Goal: Task Accomplishment & Management: Manage account settings

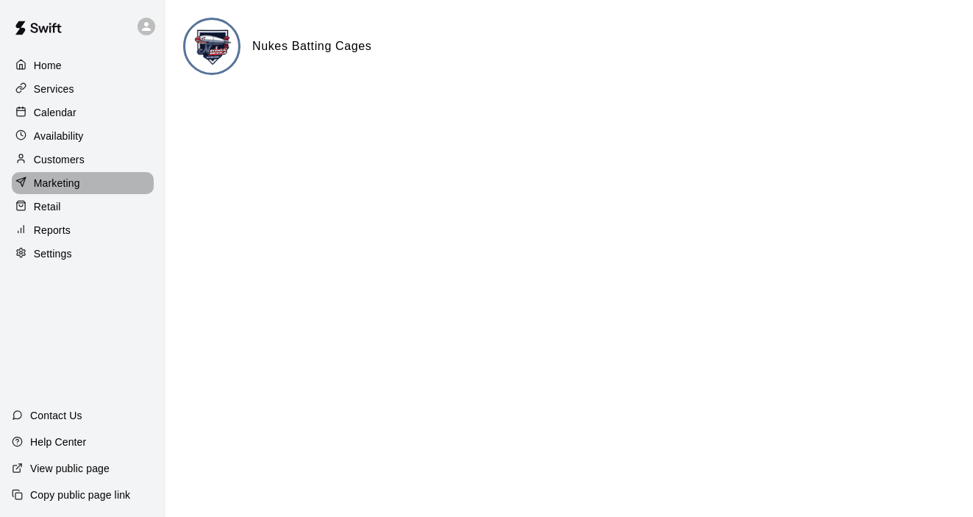
click at [64, 182] on p "Marketing" at bounding box center [57, 183] width 46 height 15
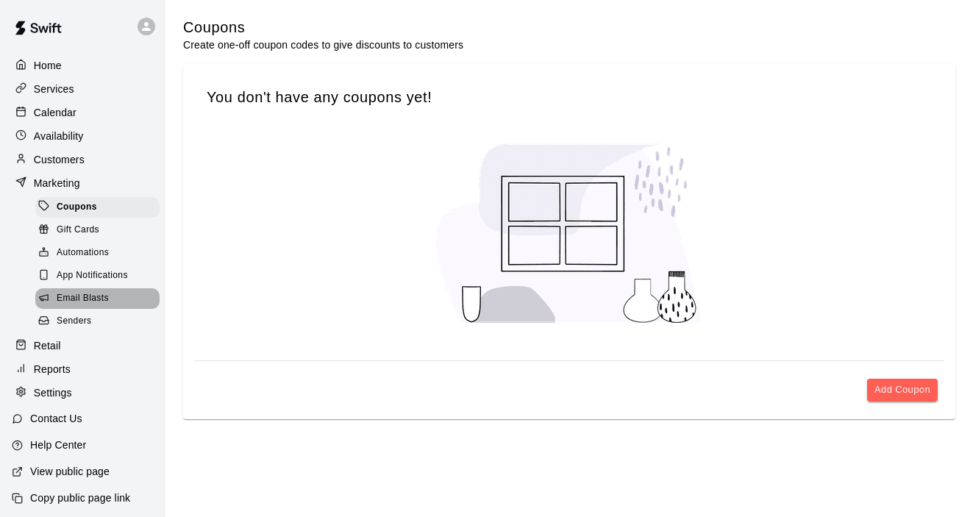
click at [70, 302] on span "Email Blasts" at bounding box center [83, 298] width 52 height 15
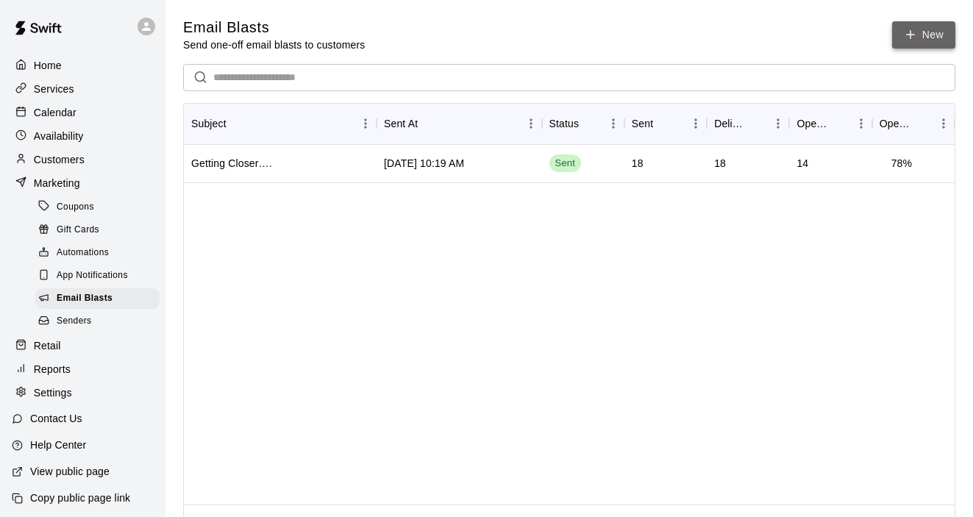
click at [922, 32] on link "New" at bounding box center [923, 34] width 63 height 27
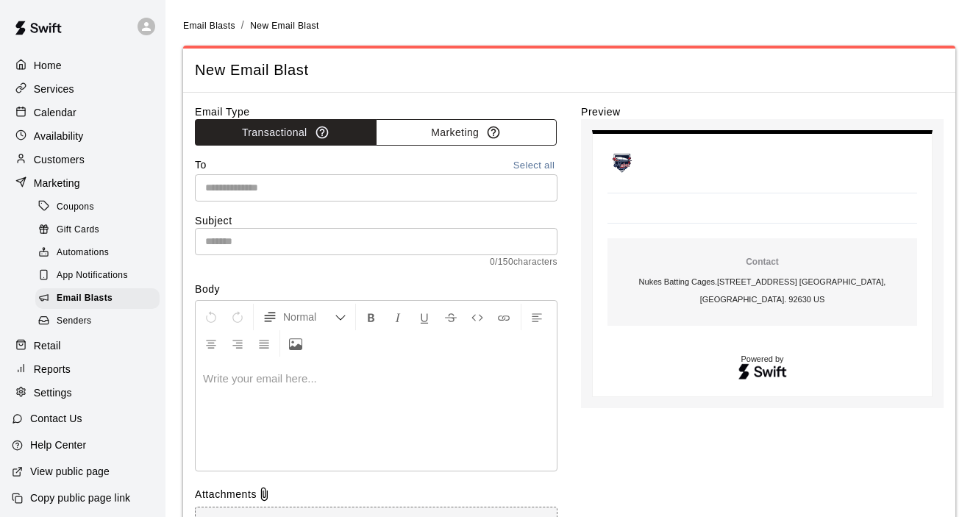
click at [444, 132] on button "Marketing" at bounding box center [467, 132] width 182 height 27
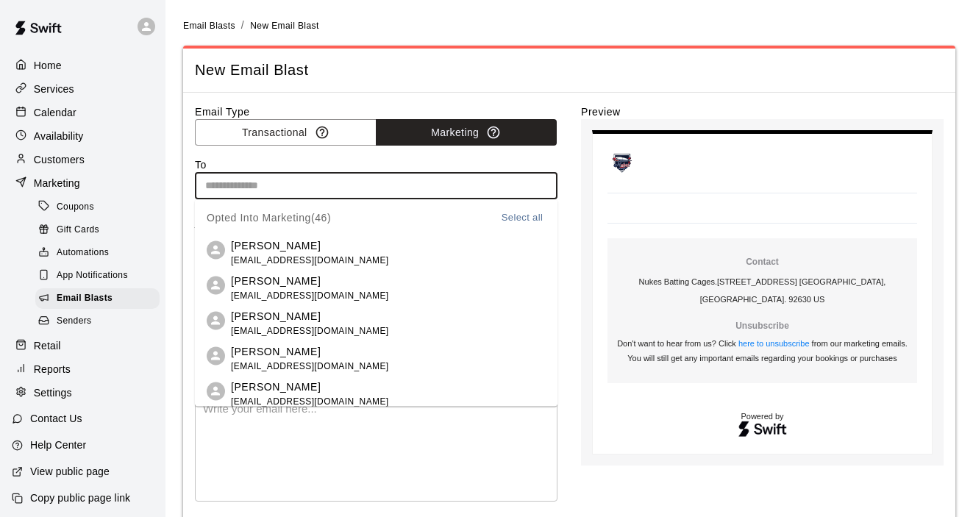
click at [393, 177] on input "text" at bounding box center [375, 186] width 352 height 18
click at [396, 478] on div at bounding box center [376, 446] width 361 height 110
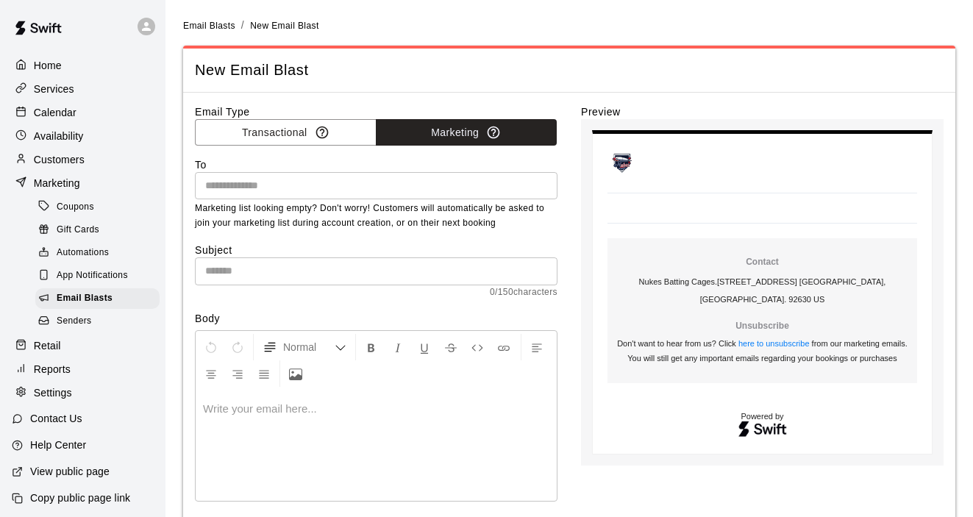
click at [381, 268] on input "text" at bounding box center [376, 270] width 363 height 27
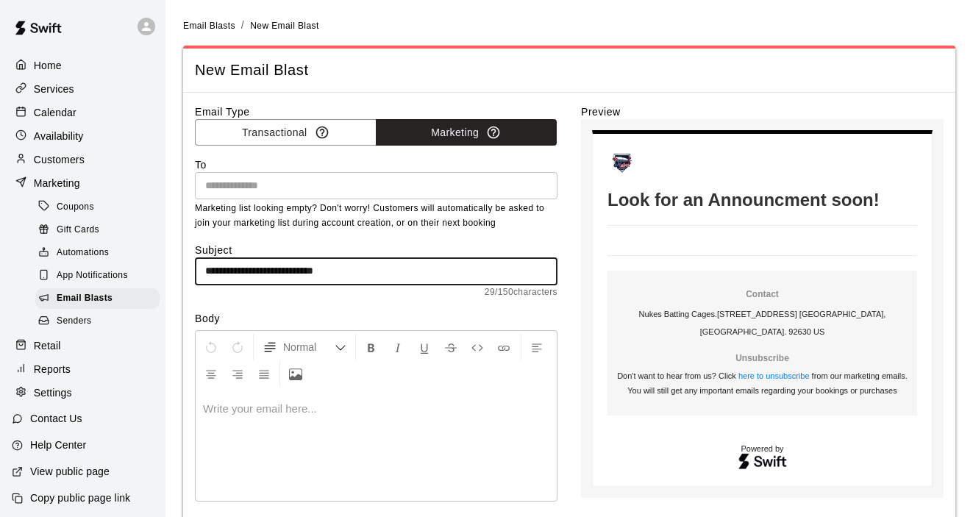
type input "**********"
click at [310, 417] on div at bounding box center [376, 446] width 361 height 110
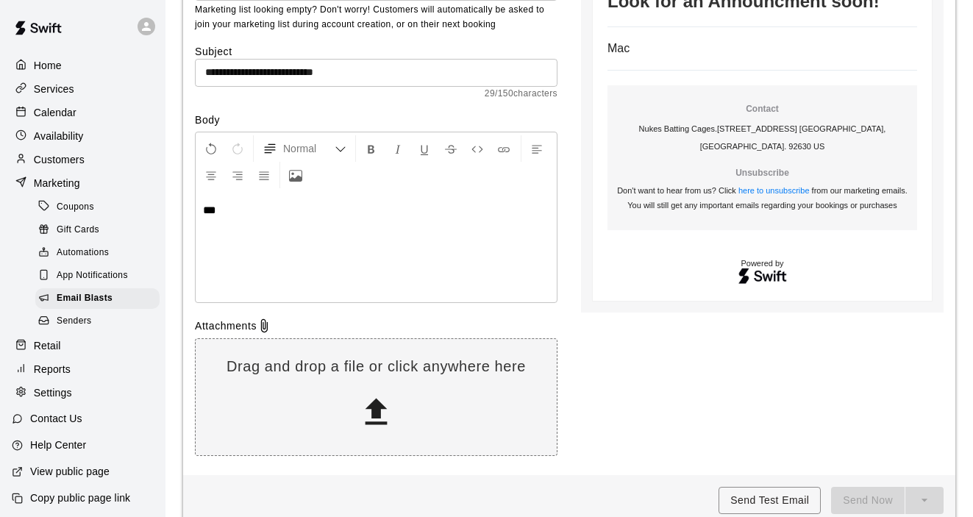
scroll to position [204, 0]
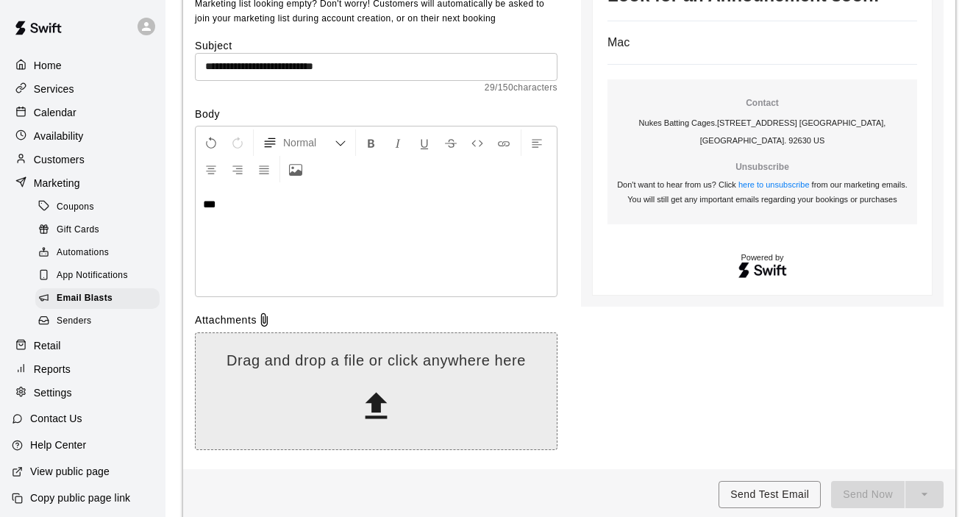
click at [372, 392] on icon at bounding box center [377, 407] width 38 height 38
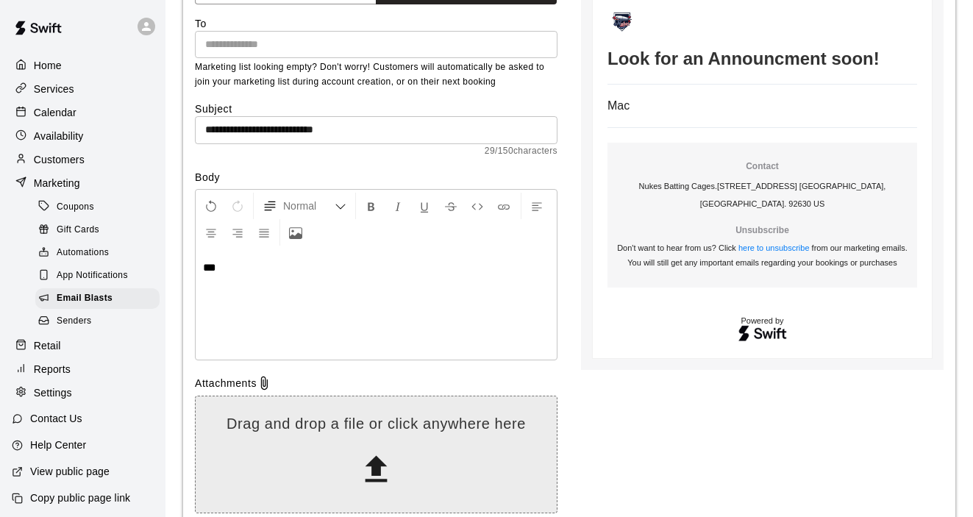
scroll to position [201, 0]
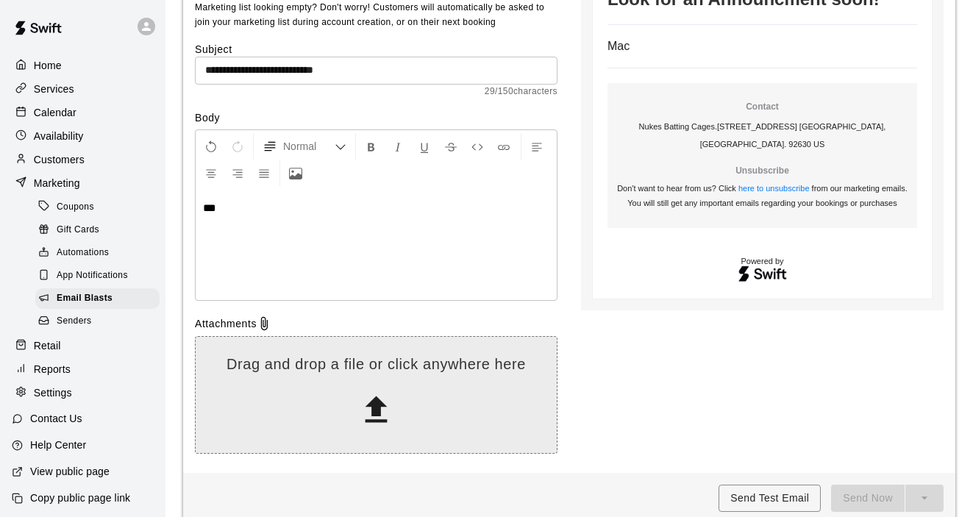
click at [377, 409] on icon at bounding box center [377, 409] width 22 height 26
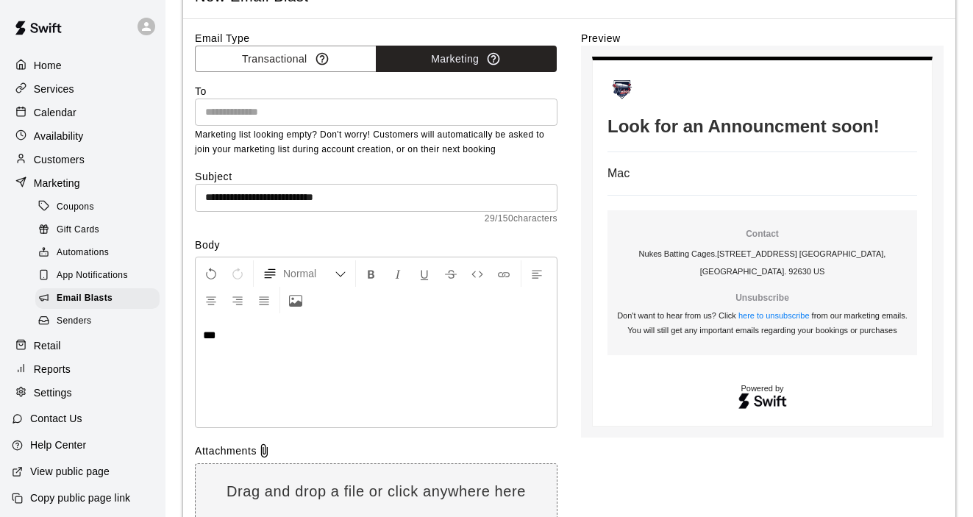
scroll to position [0, 0]
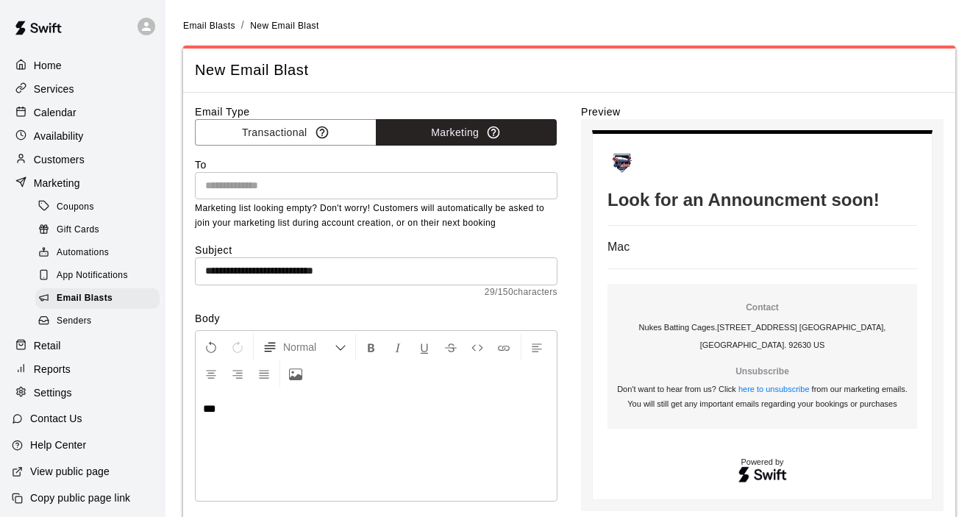
click at [55, 61] on p "Home" at bounding box center [48, 65] width 28 height 15
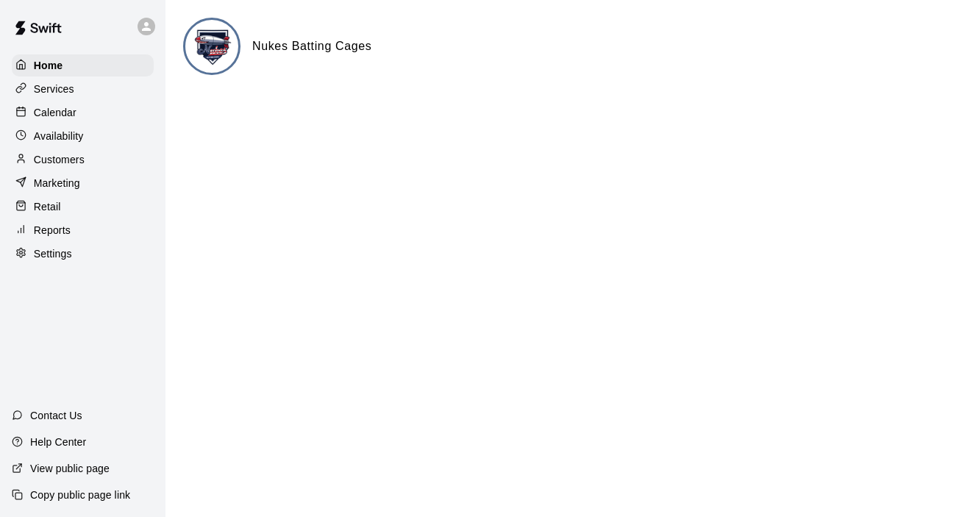
click at [39, 94] on p "Services" at bounding box center [54, 89] width 40 height 15
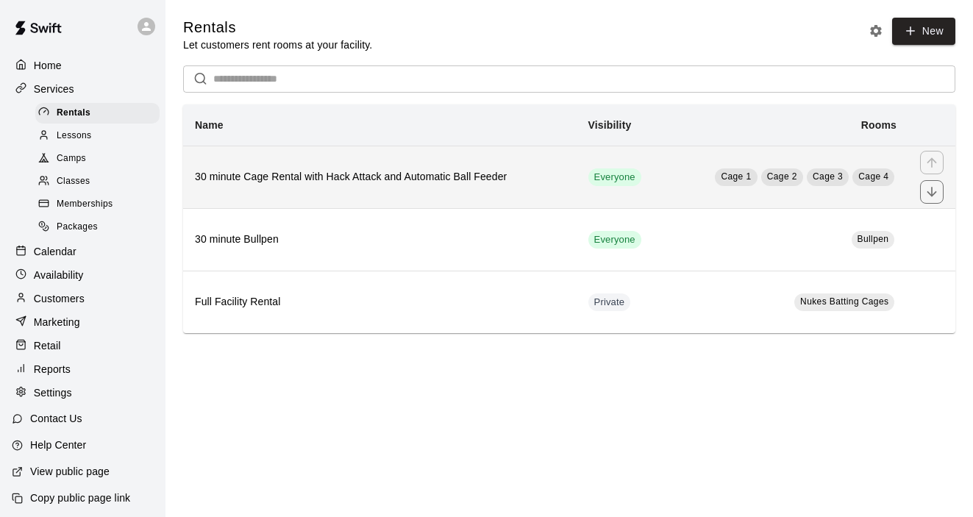
click at [262, 171] on h6 "30 minute Cage Rental with Hack Attack and Automatic Ball Feeder" at bounding box center [380, 177] width 370 height 16
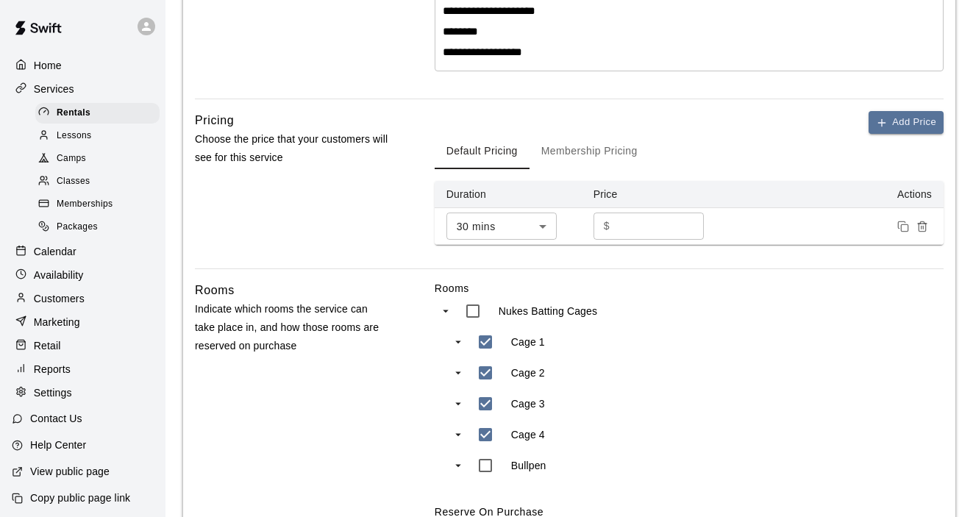
scroll to position [400, 0]
click at [615, 226] on div "$ * ​" at bounding box center [649, 225] width 110 height 27
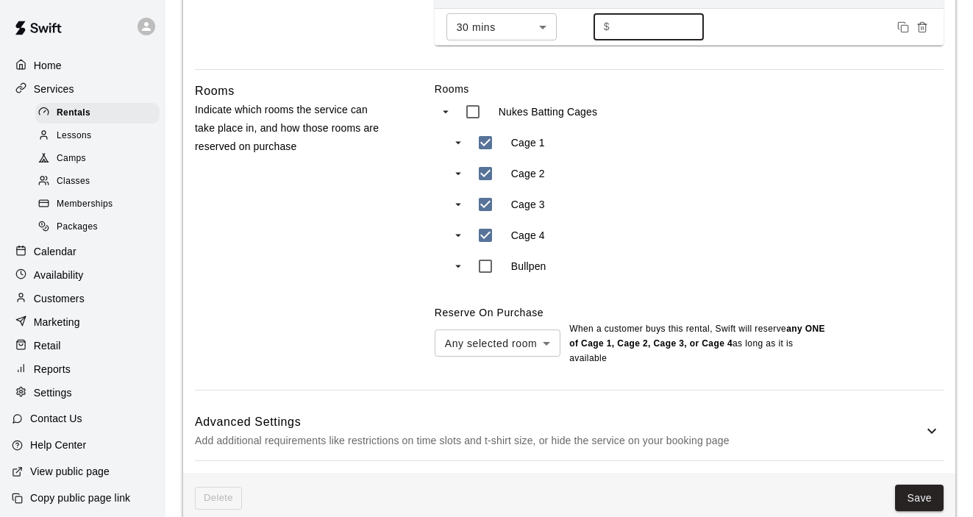
scroll to position [623, 0]
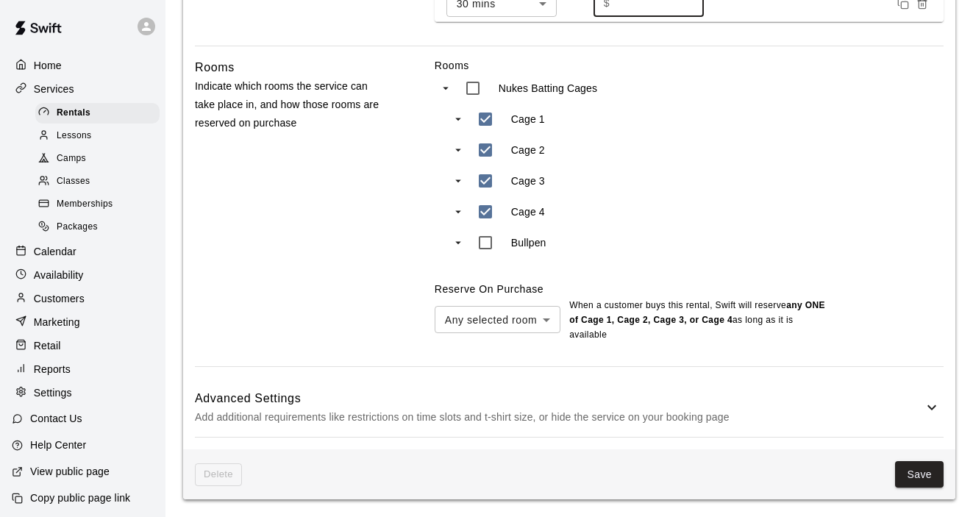
type input "**"
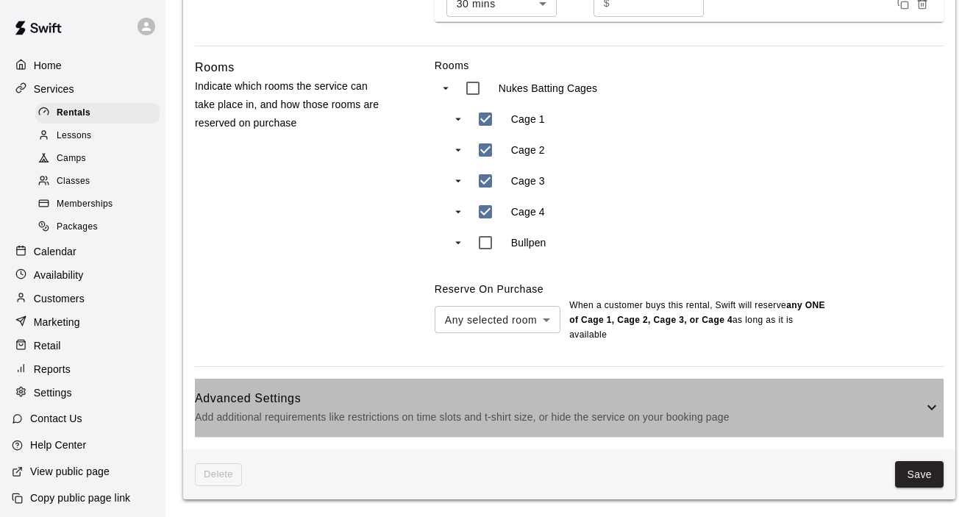
click at [928, 404] on icon at bounding box center [932, 408] width 18 height 18
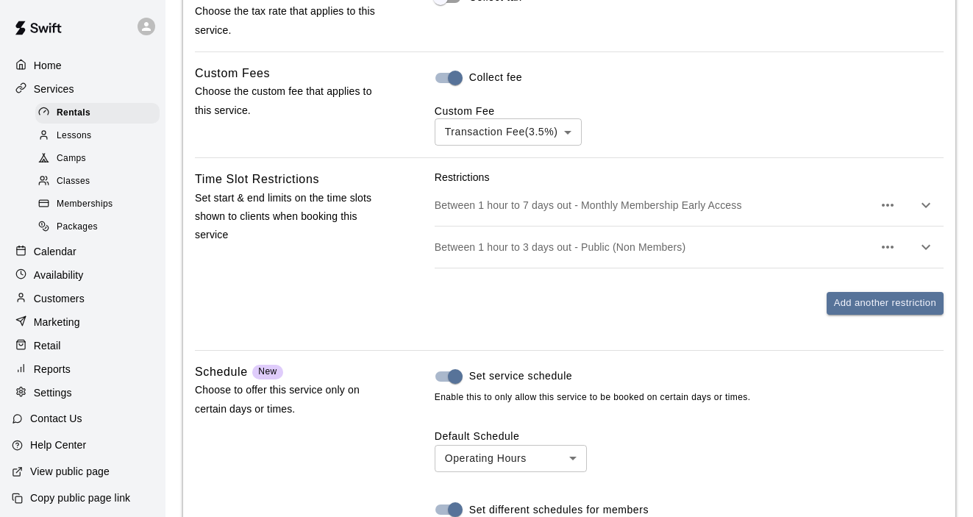
scroll to position [1100, 0]
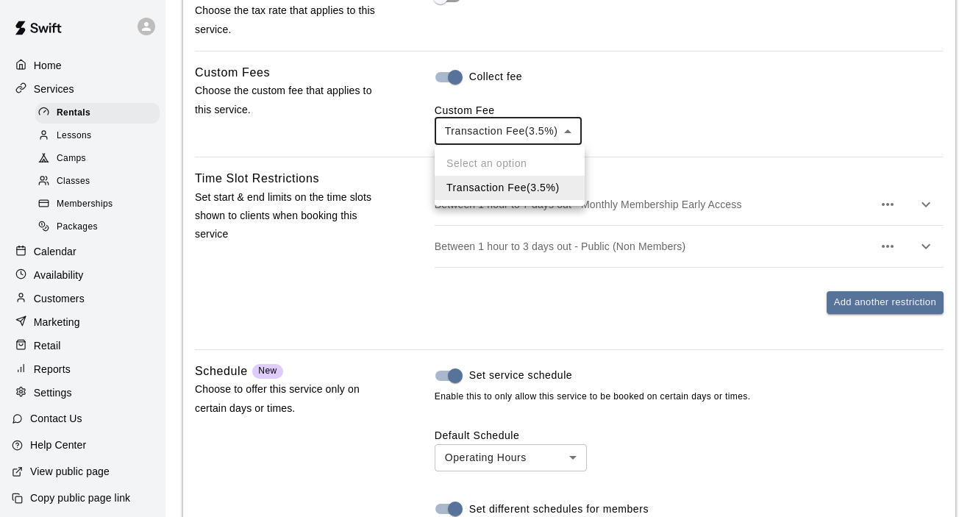
click at [574, 131] on div at bounding box center [486, 258] width 973 height 517
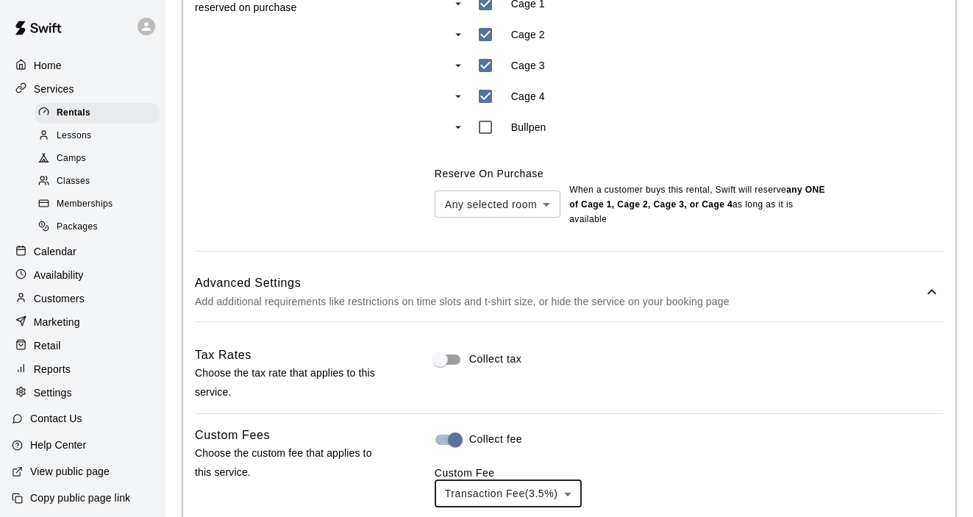
scroll to position [747, 0]
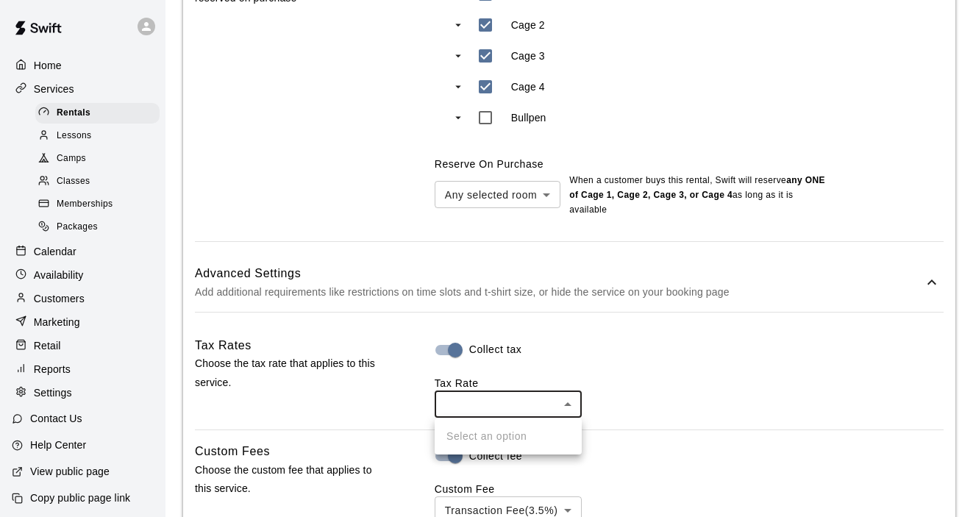
click at [490, 399] on body "**********" at bounding box center [486, 295] width 973 height 2084
click at [592, 349] on div at bounding box center [486, 258] width 973 height 517
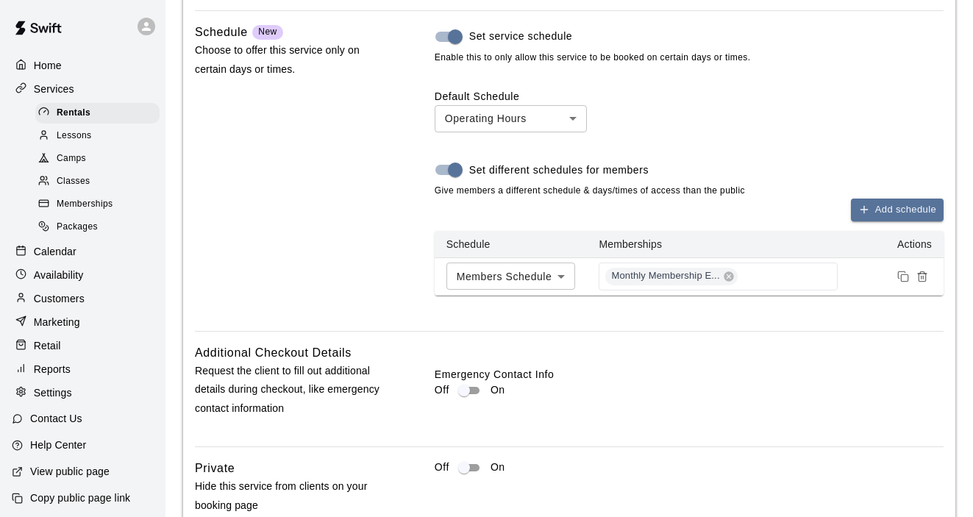
scroll to position [1441, 0]
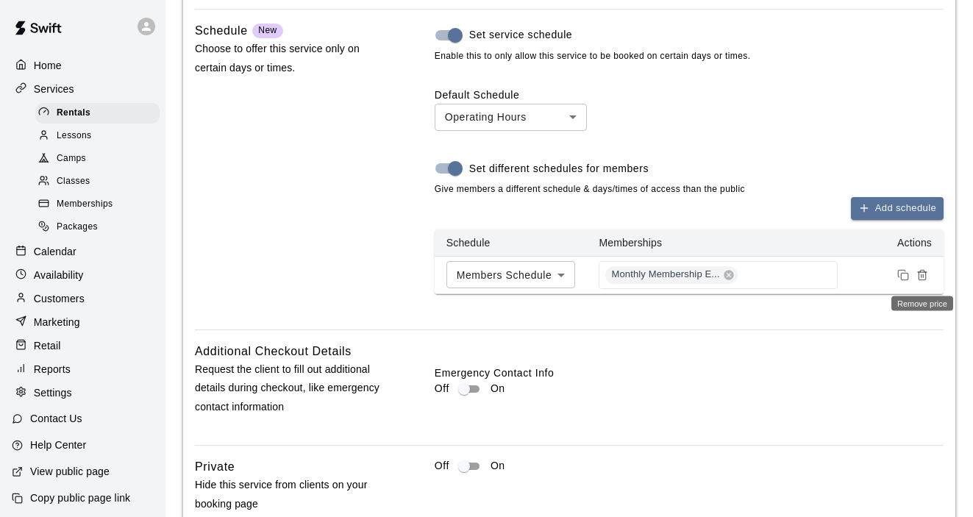
click at [922, 277] on icon "Remove price" at bounding box center [923, 275] width 12 height 12
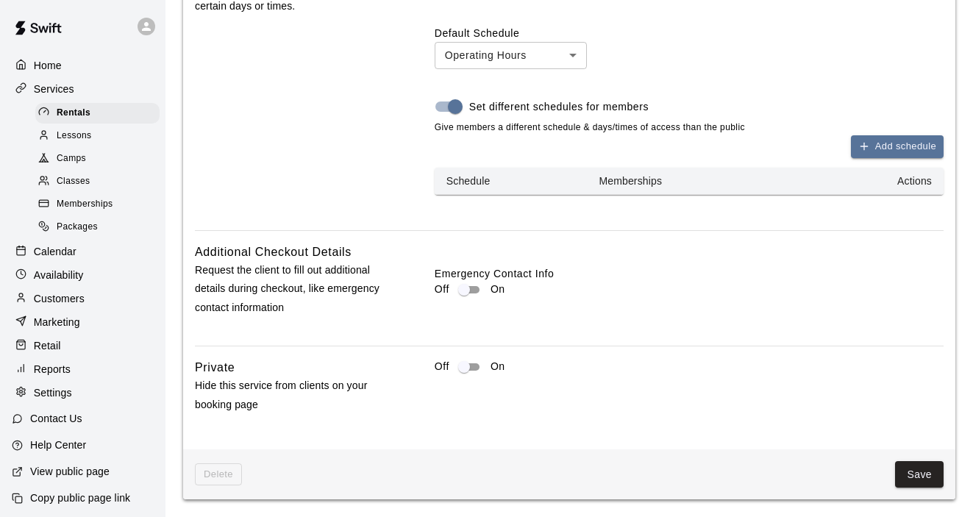
scroll to position [1504, 0]
click at [922, 476] on button "Save" at bounding box center [919, 474] width 49 height 27
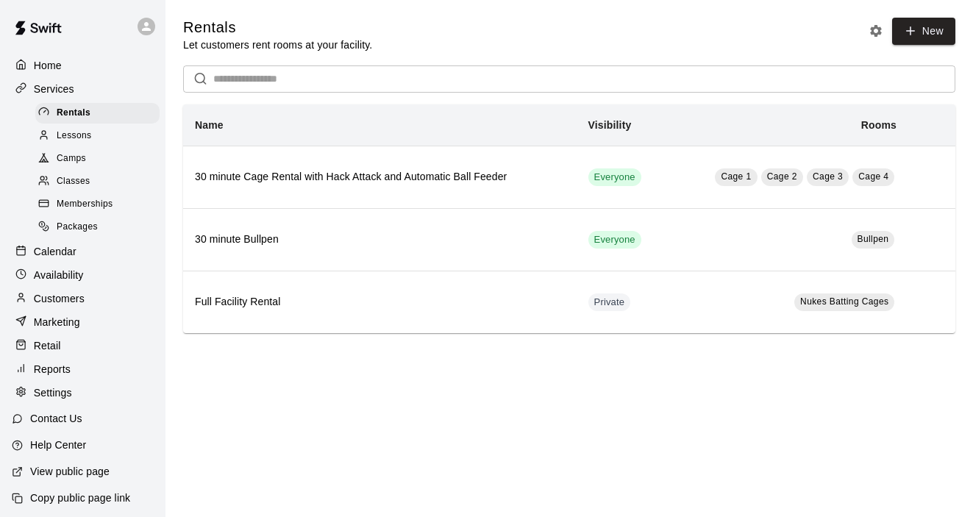
scroll to position [3, 0]
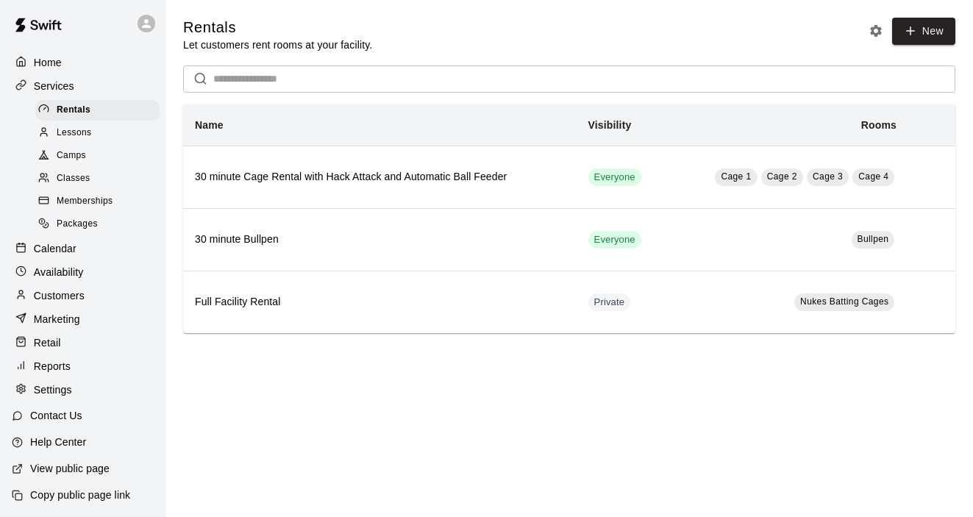
click at [68, 291] on p "Customers" at bounding box center [59, 295] width 51 height 15
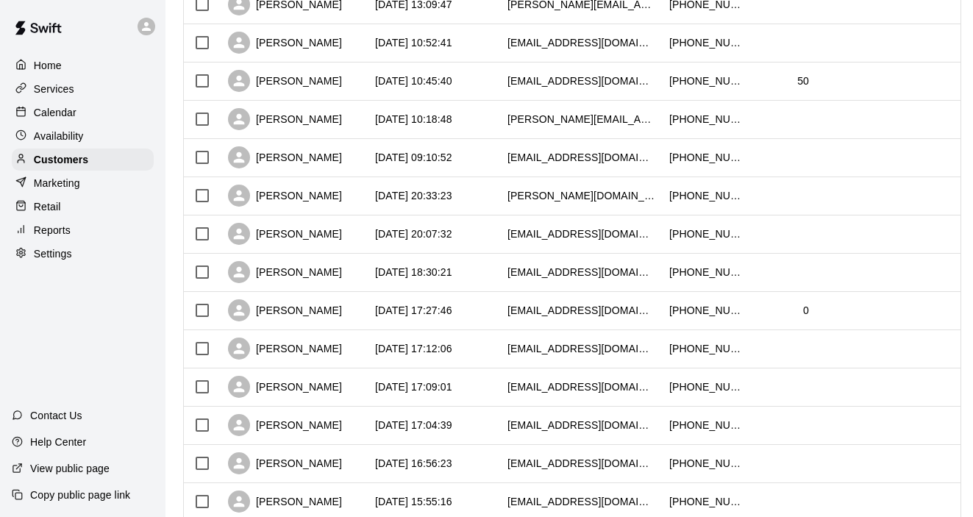
scroll to position [644, 0]
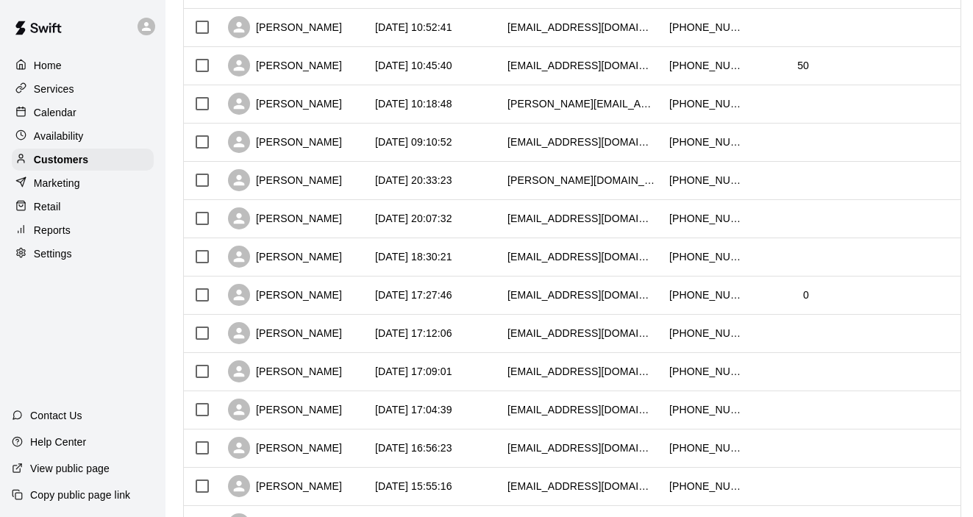
click at [47, 207] on p "Retail" at bounding box center [47, 206] width 27 height 15
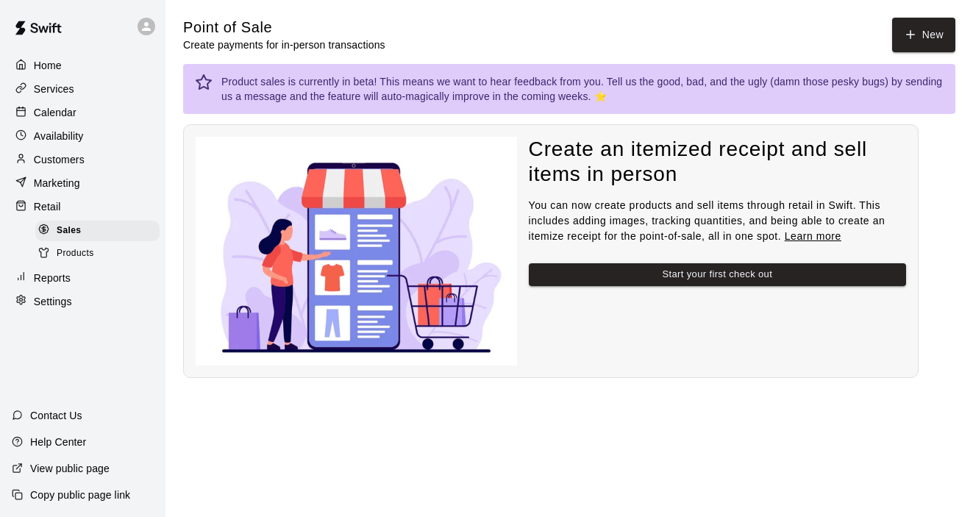
click at [64, 255] on span "Products" at bounding box center [76, 253] width 38 height 15
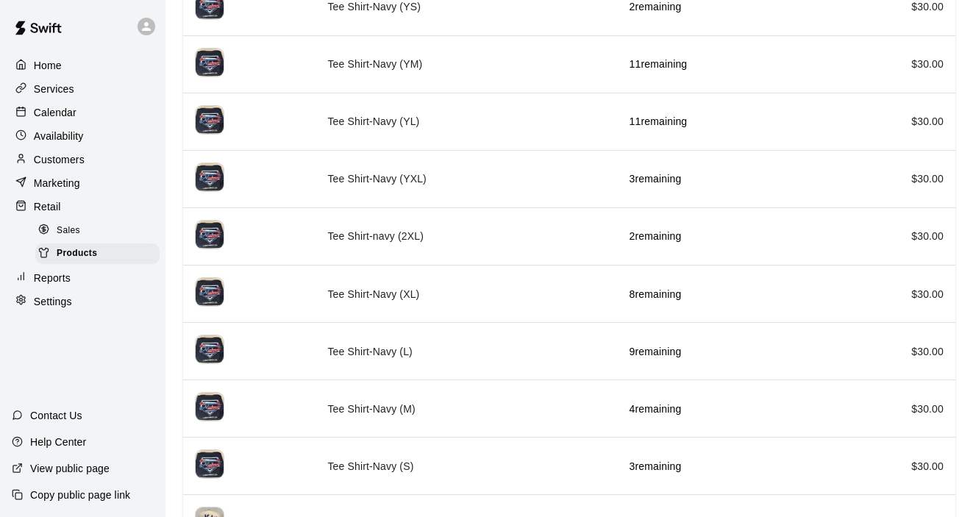
scroll to position [552, 0]
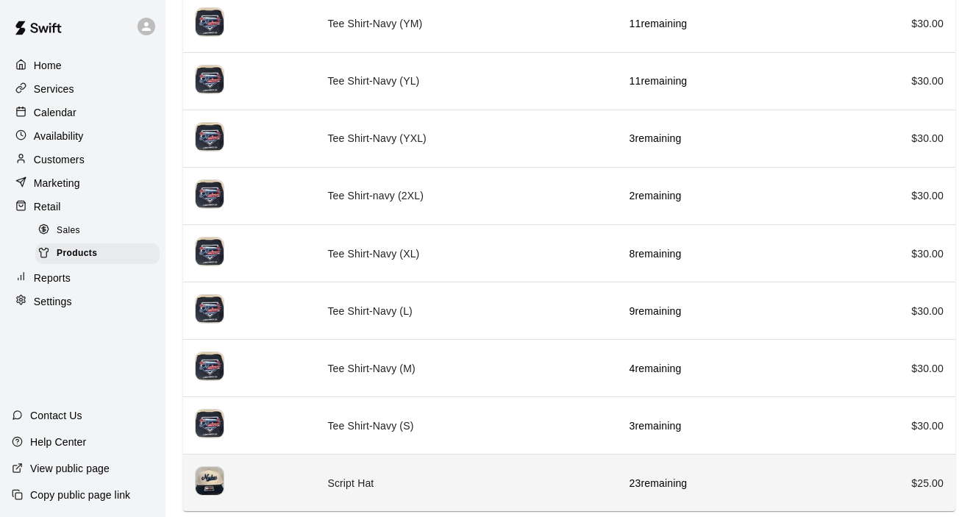
click at [383, 483] on td "Script Hat" at bounding box center [467, 483] width 302 height 57
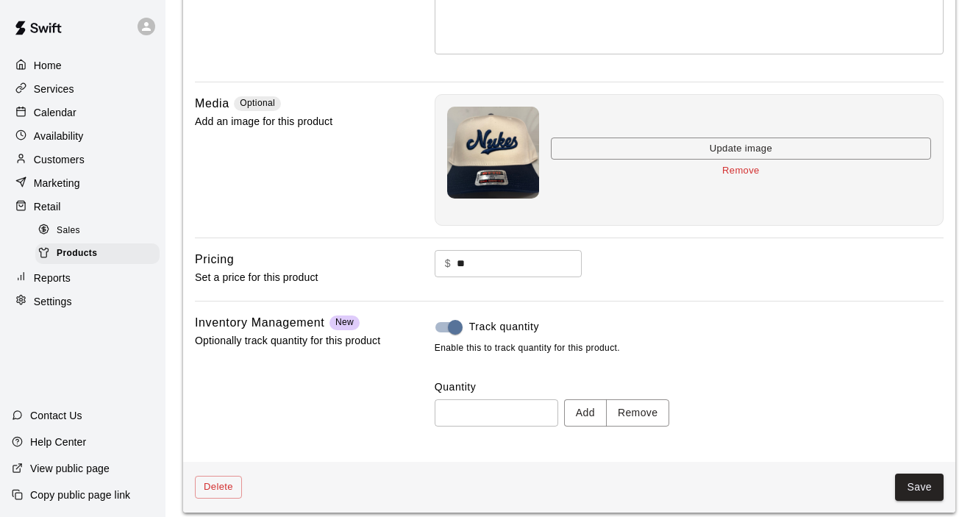
scroll to position [319, 0]
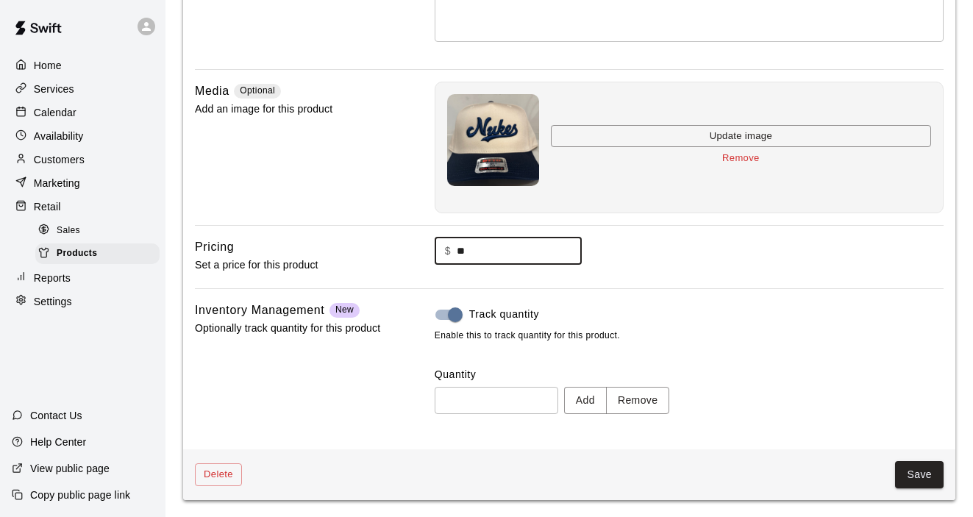
click at [488, 252] on input "**" at bounding box center [519, 251] width 125 height 27
type input "*"
type input "**"
click at [909, 478] on button "Save" at bounding box center [919, 474] width 49 height 27
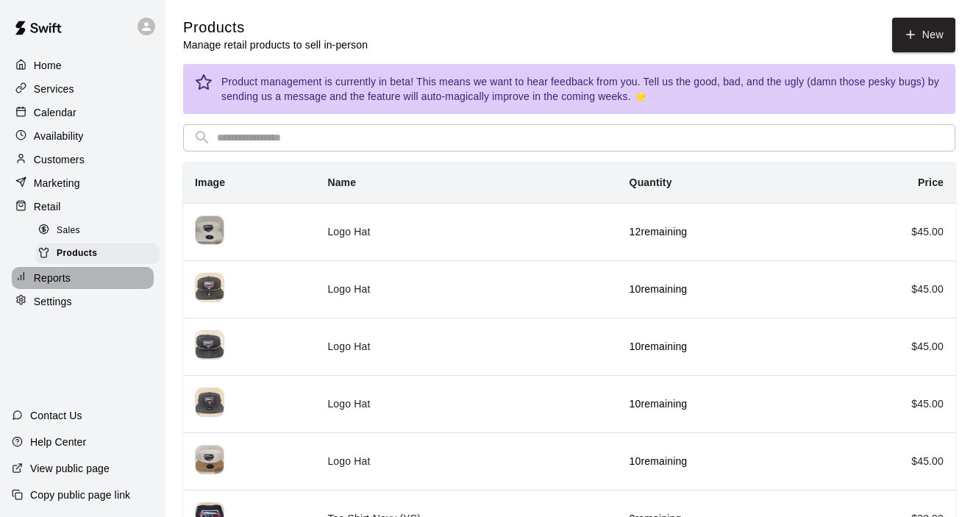
click at [65, 283] on p "Reports" at bounding box center [52, 278] width 37 height 15
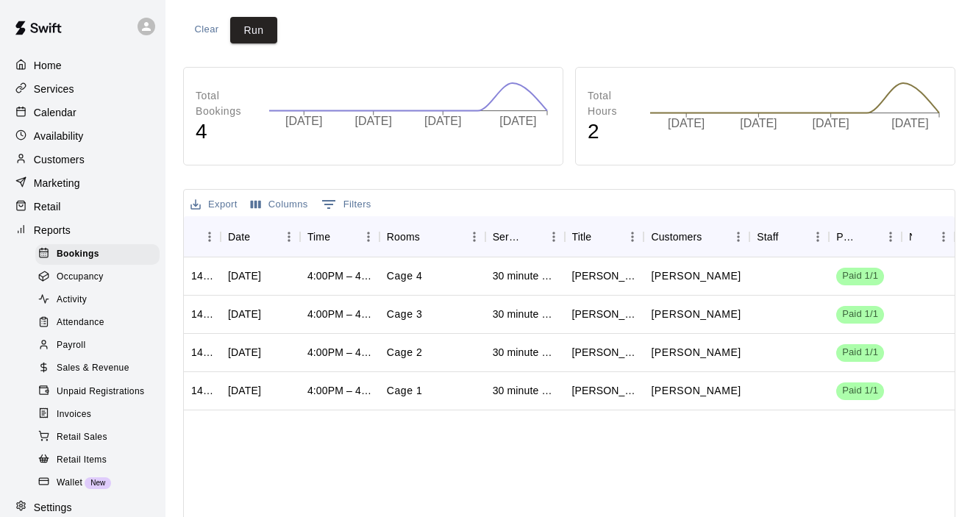
scroll to position [178, 0]
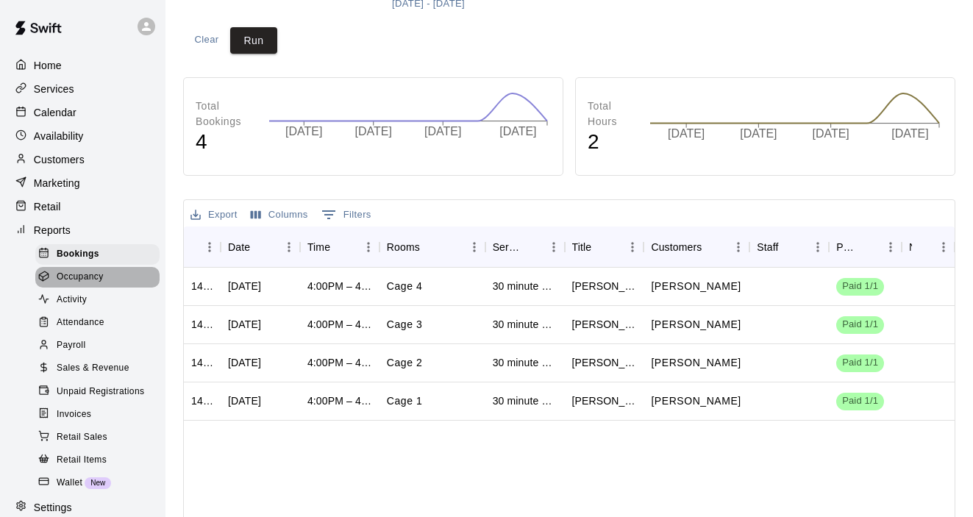
click at [93, 276] on span "Occupancy" at bounding box center [80, 277] width 47 height 15
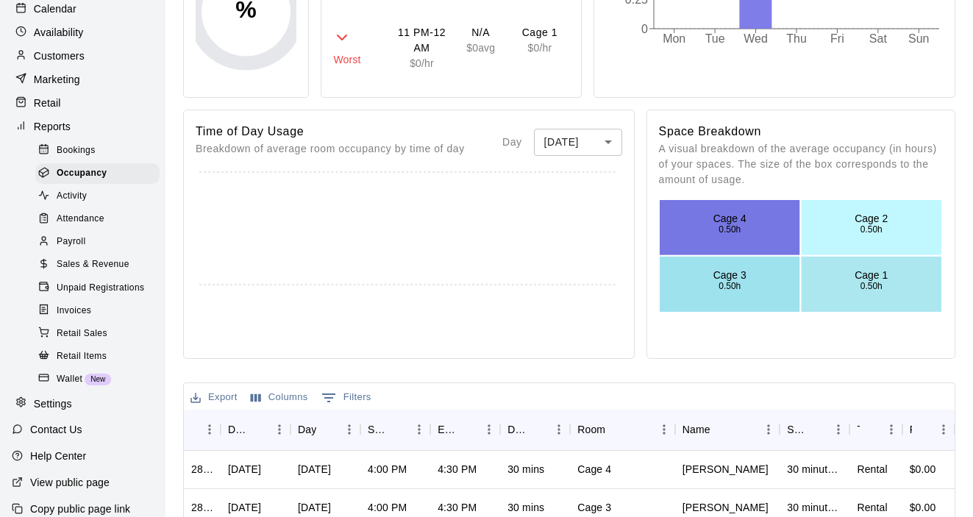
scroll to position [302, 0]
click at [77, 216] on span "Attendance" at bounding box center [81, 219] width 48 height 15
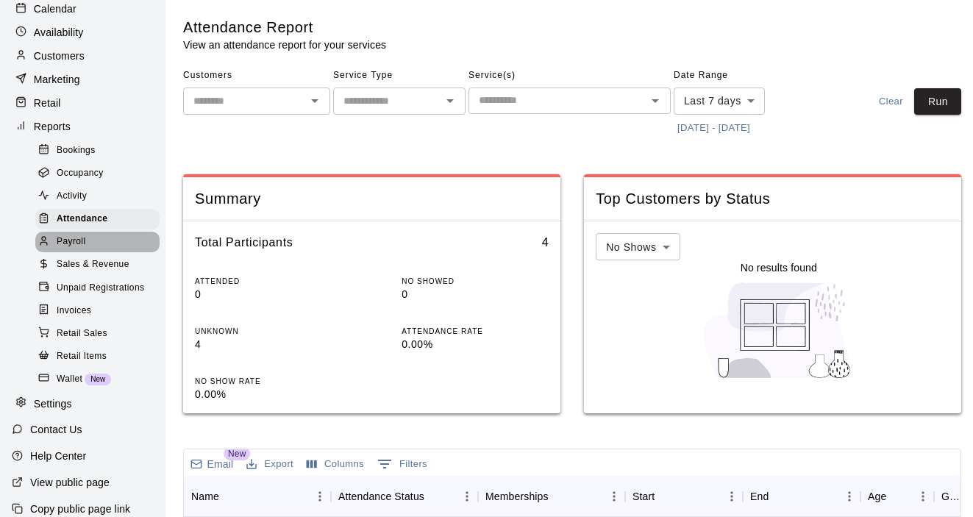
click at [78, 239] on span "Payroll" at bounding box center [71, 242] width 29 height 15
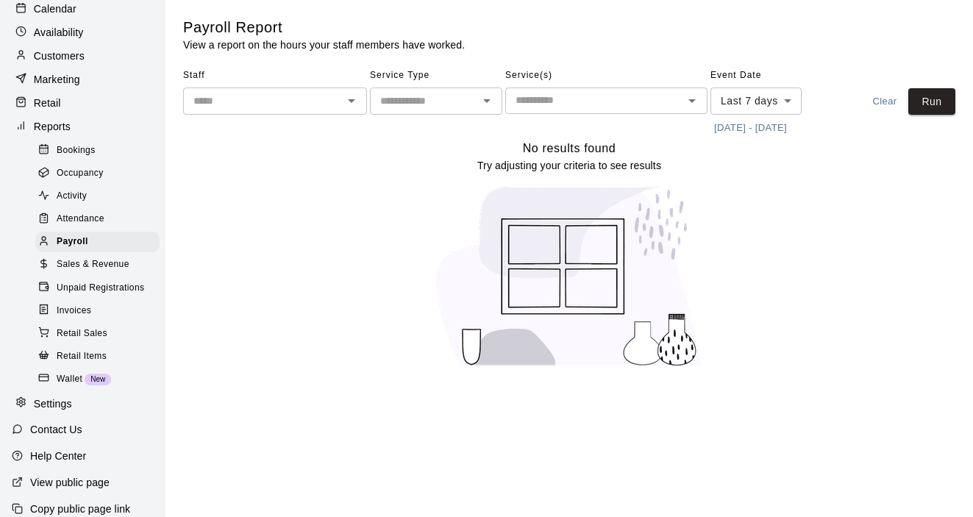
click at [77, 271] on span "Sales & Revenue" at bounding box center [93, 264] width 73 height 15
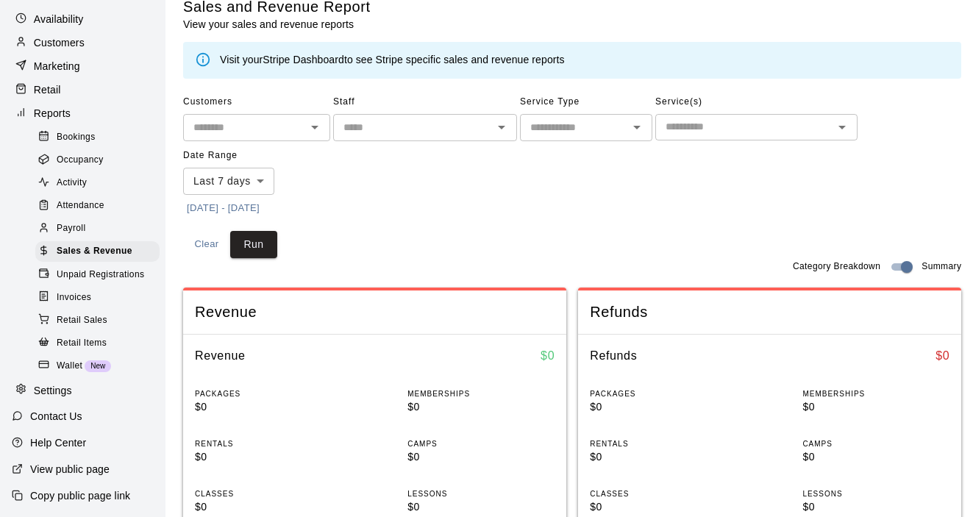
scroll to position [23, 0]
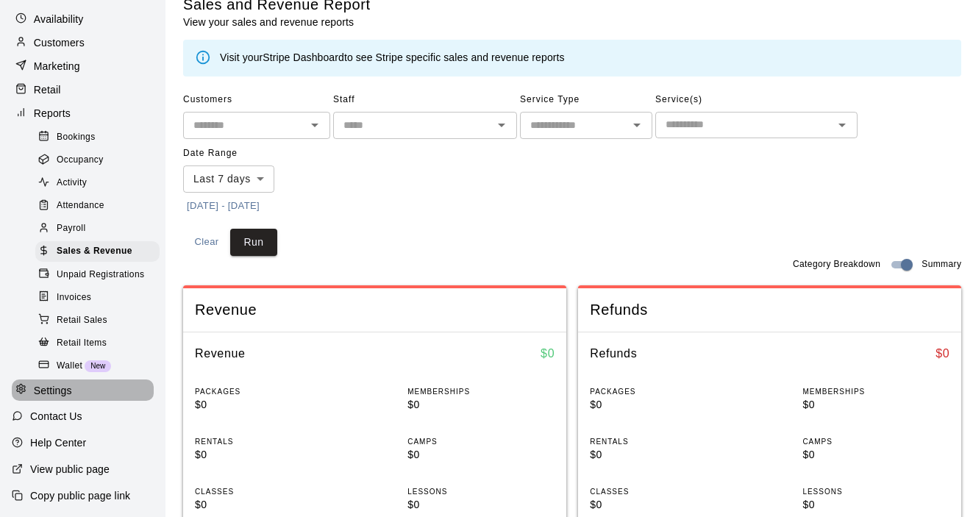
click at [65, 391] on p "Settings" at bounding box center [53, 390] width 38 height 15
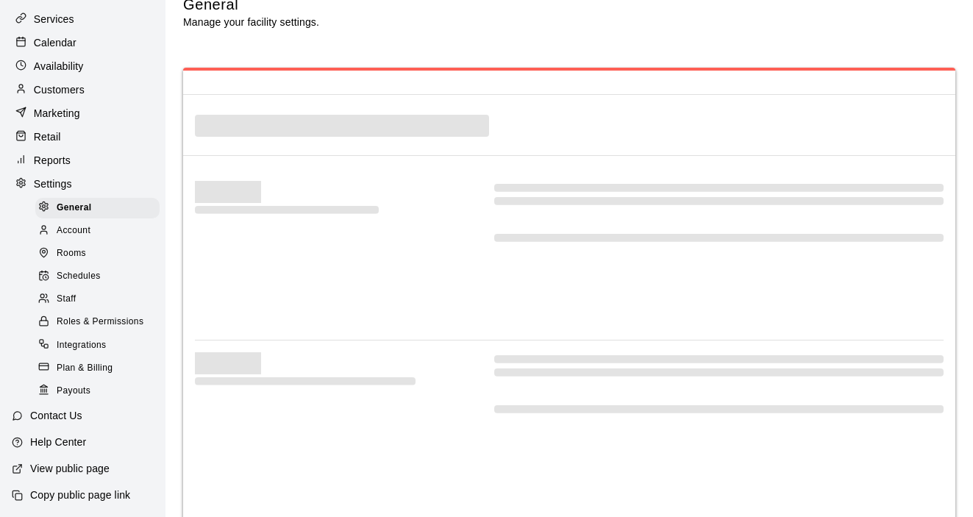
scroll to position [70, 0]
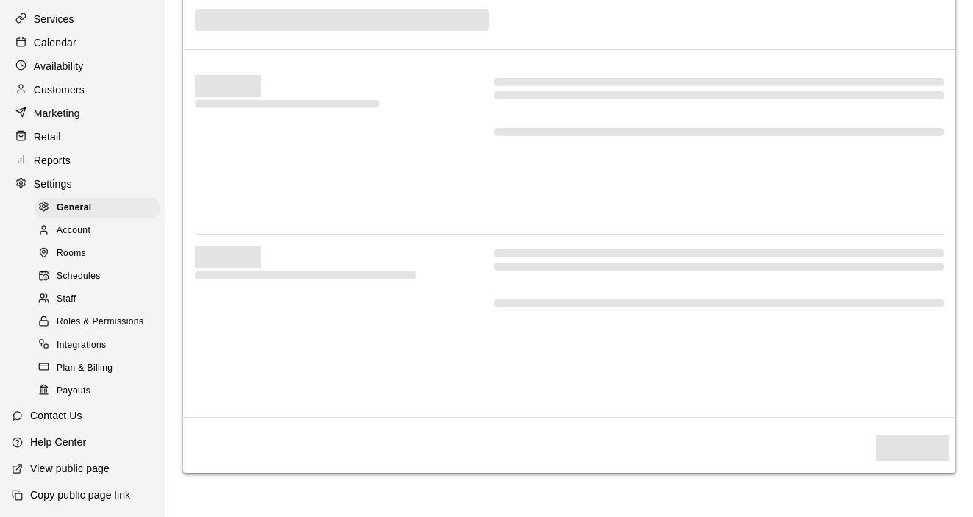
select select "**"
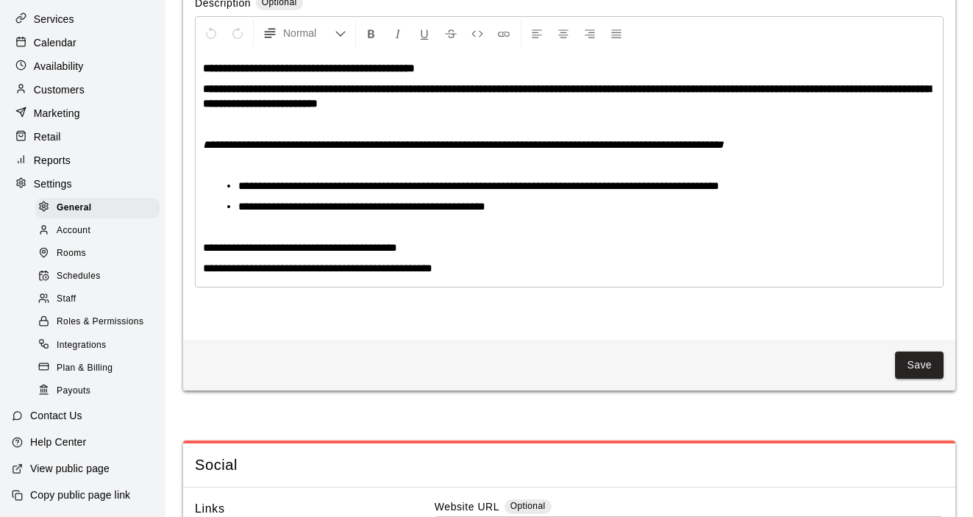
scroll to position [3545, 0]
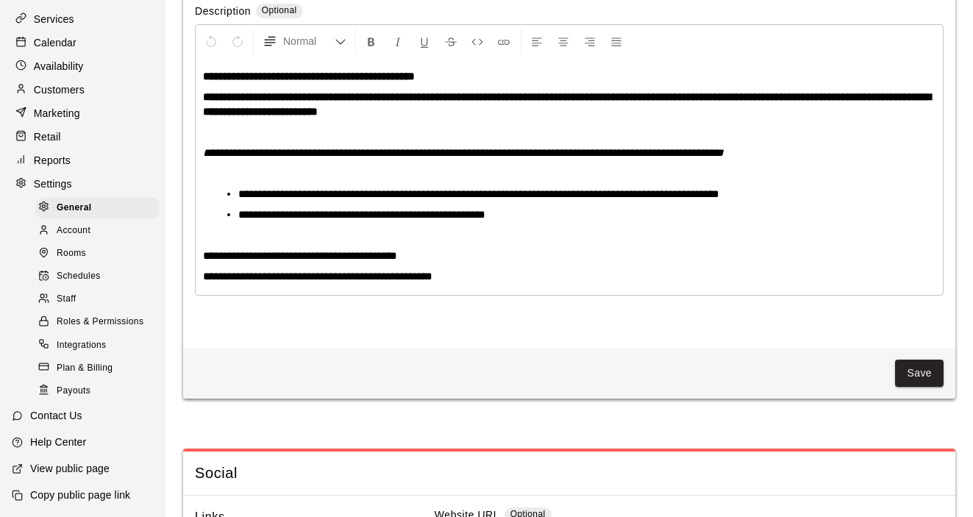
click at [438, 263] on p "**********" at bounding box center [569, 256] width 733 height 15
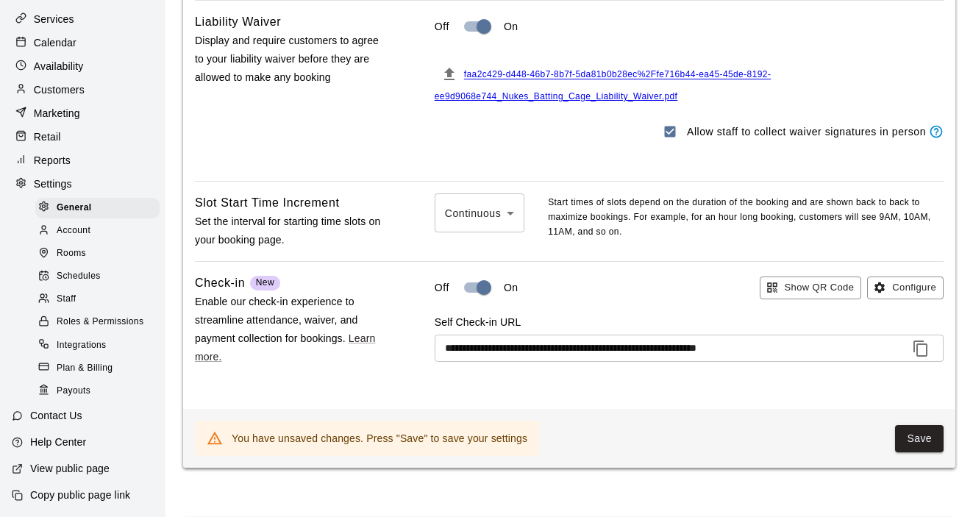
scroll to position [1434, 0]
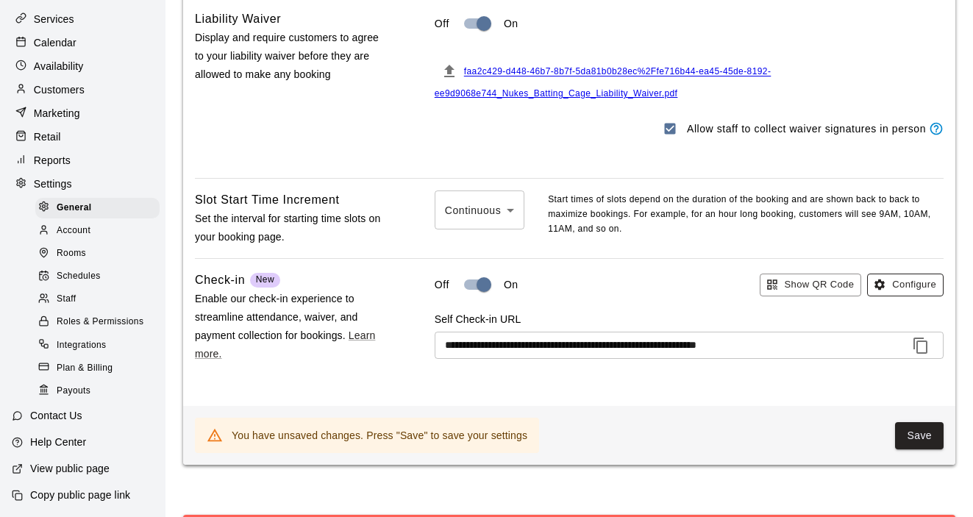
click at [882, 288] on icon "button" at bounding box center [879, 284] width 13 height 13
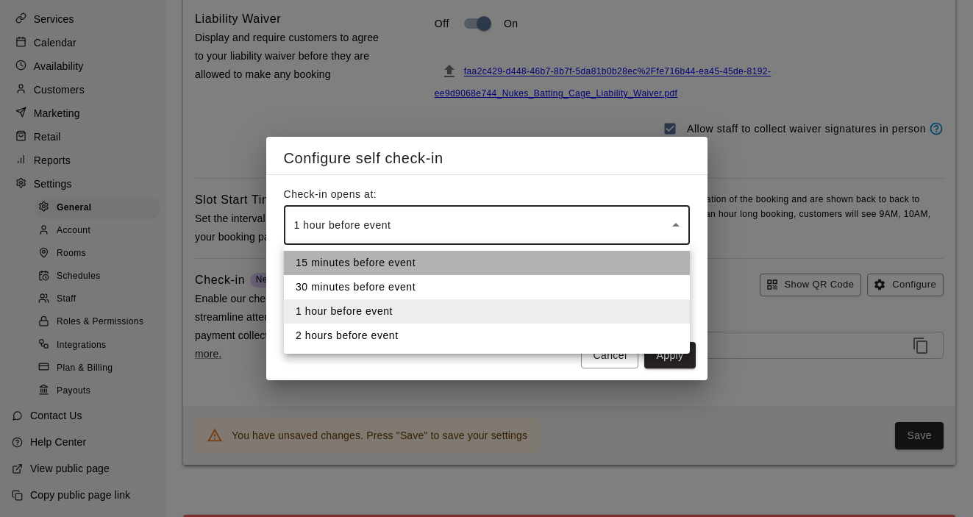
click at [654, 260] on li "15 minutes before event" at bounding box center [487, 263] width 406 height 24
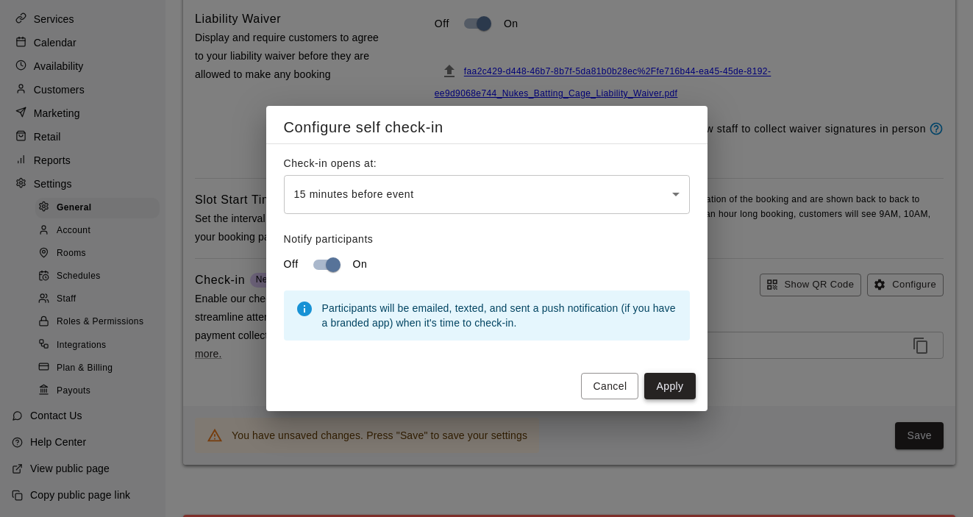
click at [661, 380] on button "Apply" at bounding box center [669, 386] width 51 height 27
type input "********"
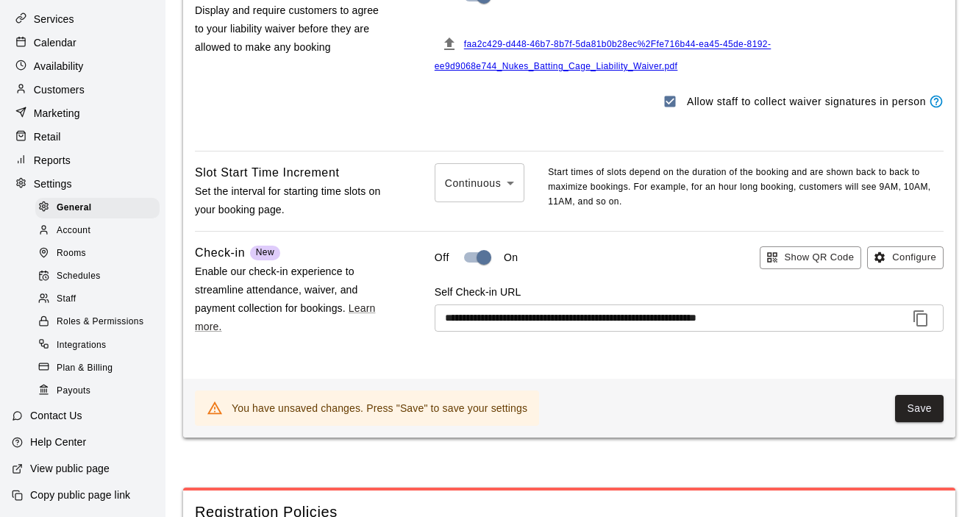
scroll to position [1439, 0]
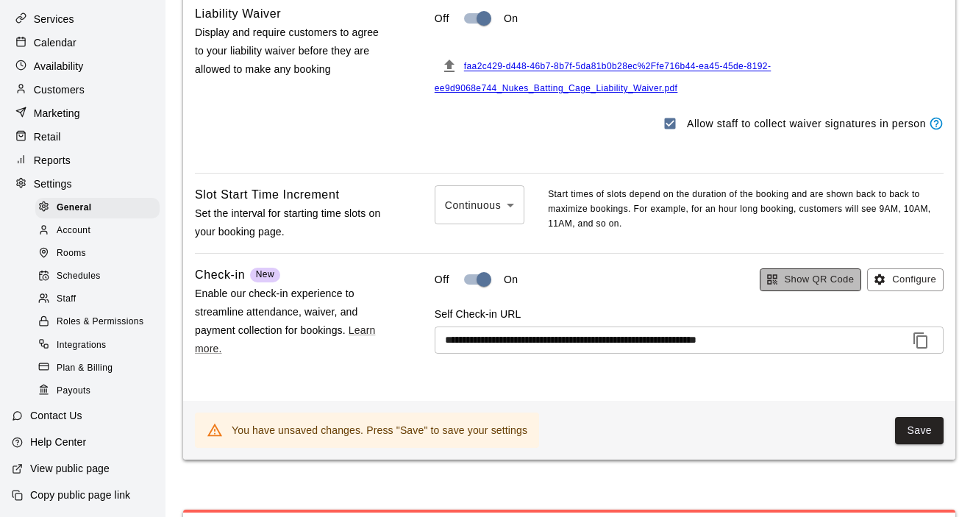
click at [790, 285] on button "Show QR Code" at bounding box center [811, 279] width 102 height 23
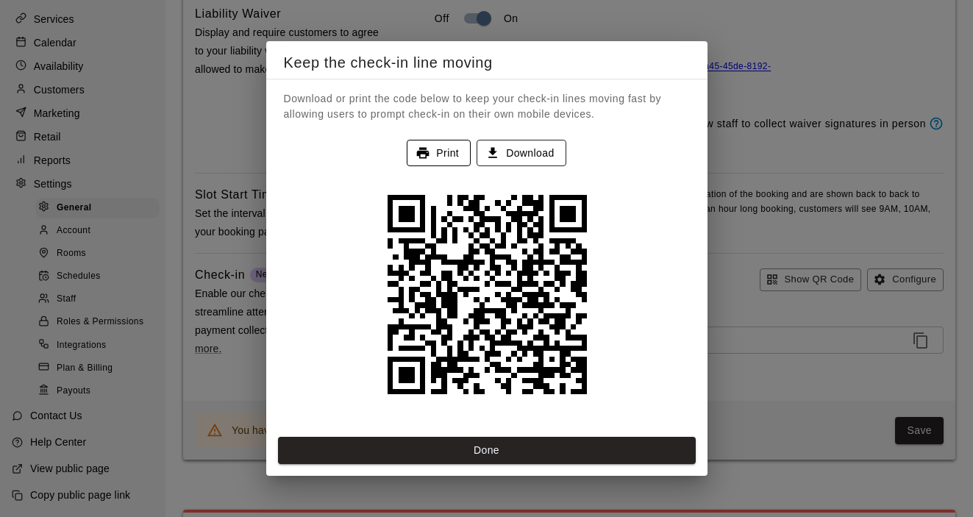
click at [543, 157] on button "Download" at bounding box center [521, 153] width 89 height 27
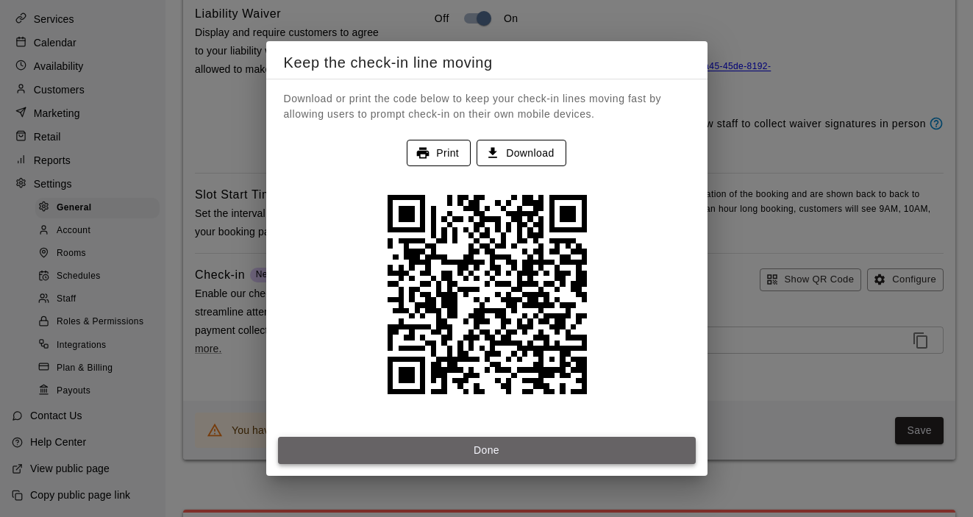
click at [417, 447] on button "Done" at bounding box center [487, 450] width 418 height 27
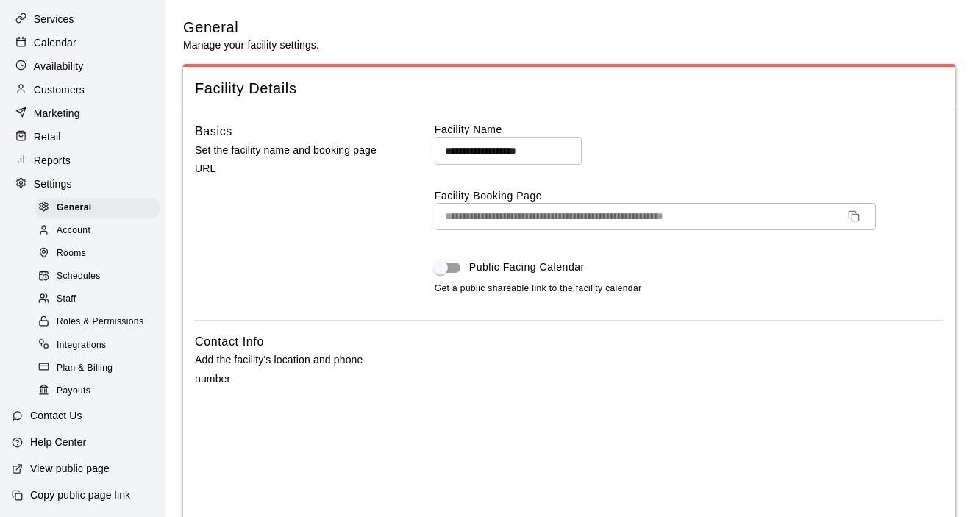
scroll to position [0, 0]
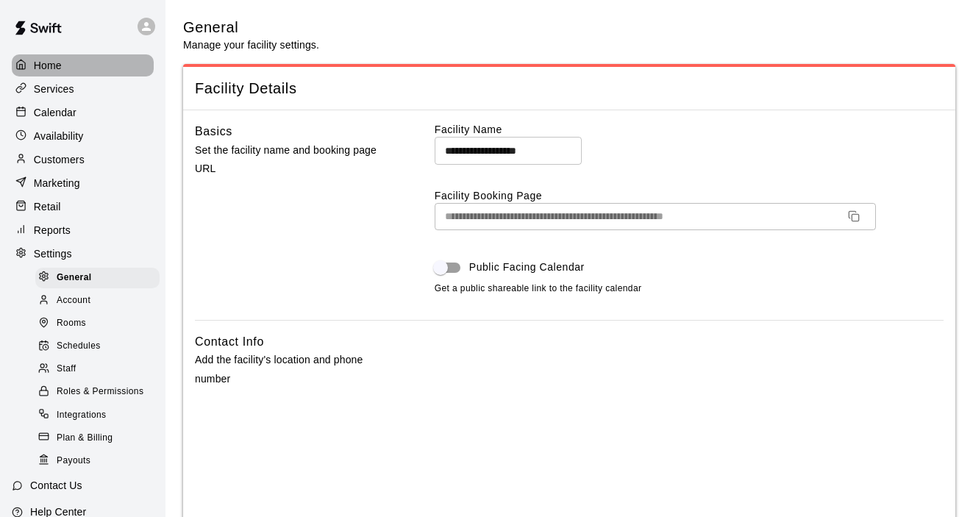
click at [59, 65] on p "Home" at bounding box center [48, 65] width 28 height 15
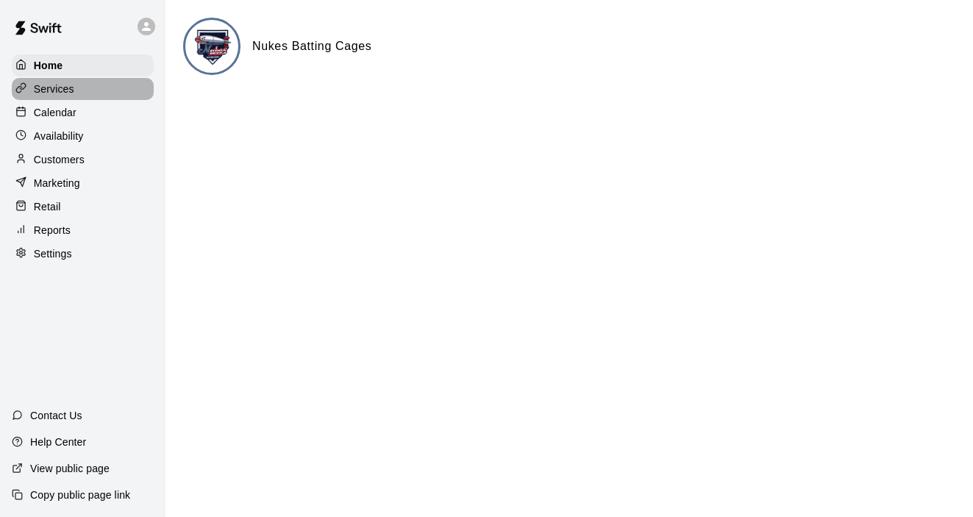
click at [57, 88] on p "Services" at bounding box center [54, 89] width 40 height 15
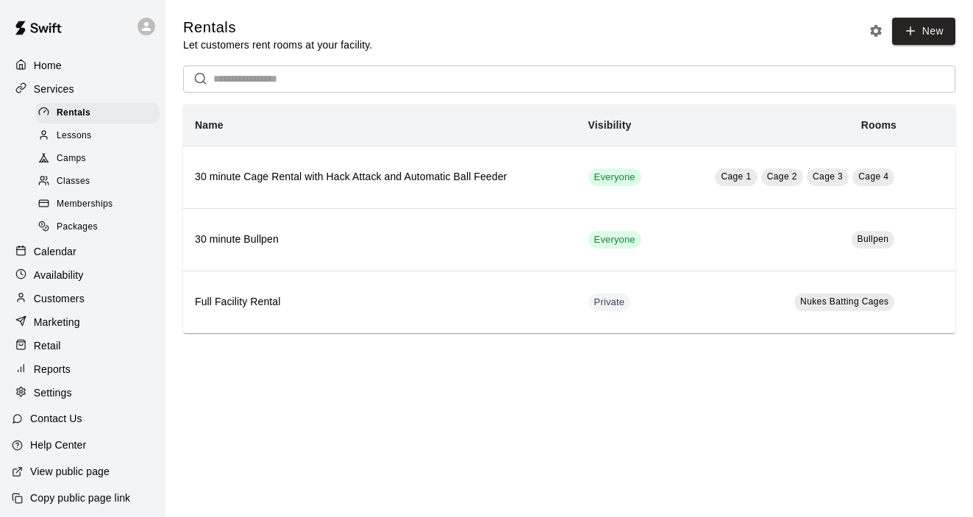
click at [66, 135] on span "Lessons" at bounding box center [74, 136] width 35 height 15
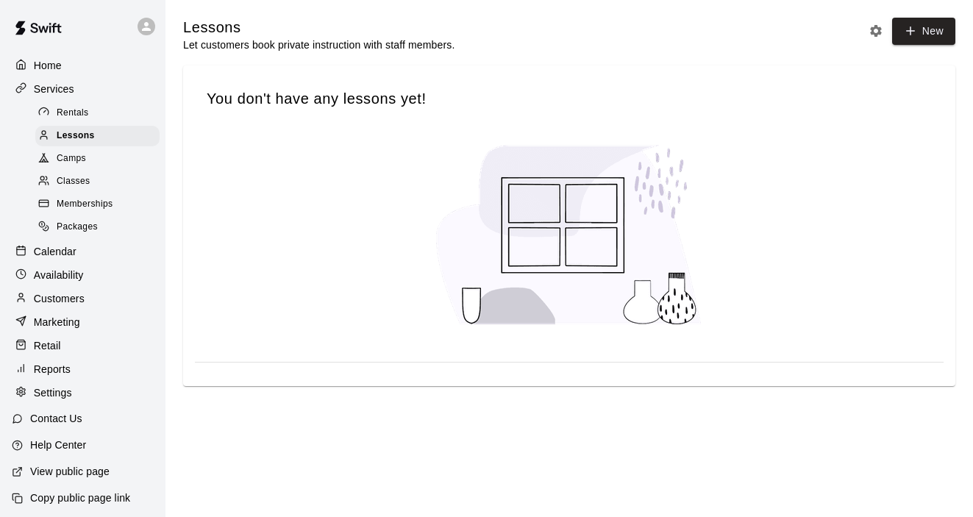
click at [72, 165] on span "Camps" at bounding box center [71, 159] width 29 height 15
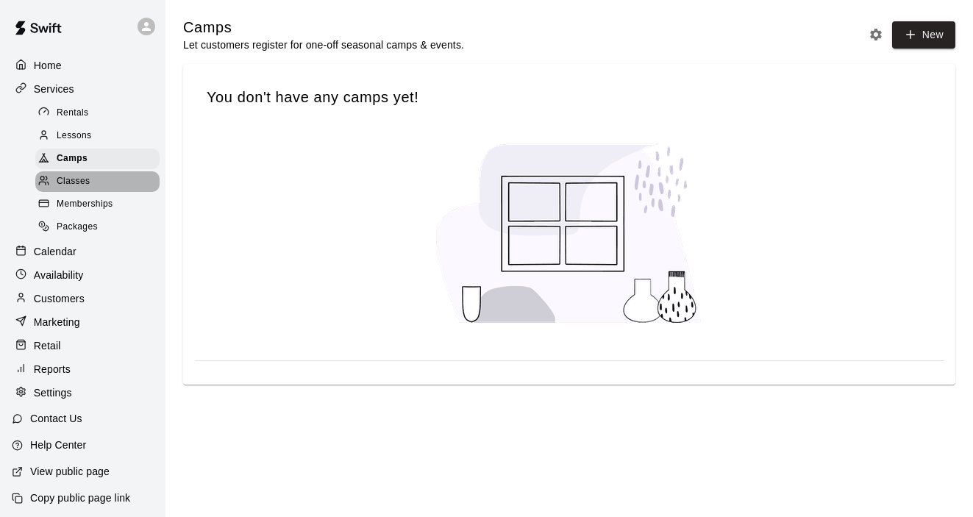
click at [77, 188] on span "Classes" at bounding box center [73, 181] width 33 height 15
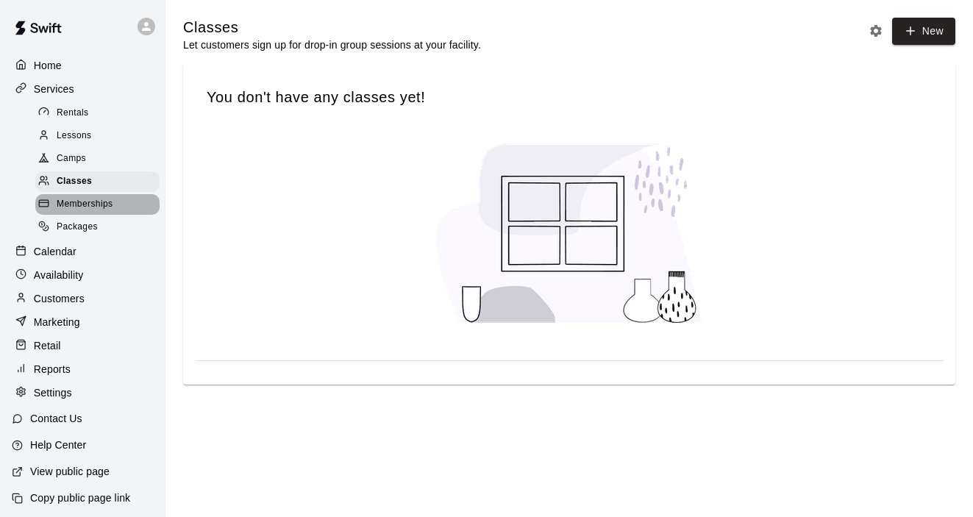
click at [78, 207] on span "Memberships" at bounding box center [85, 204] width 56 height 15
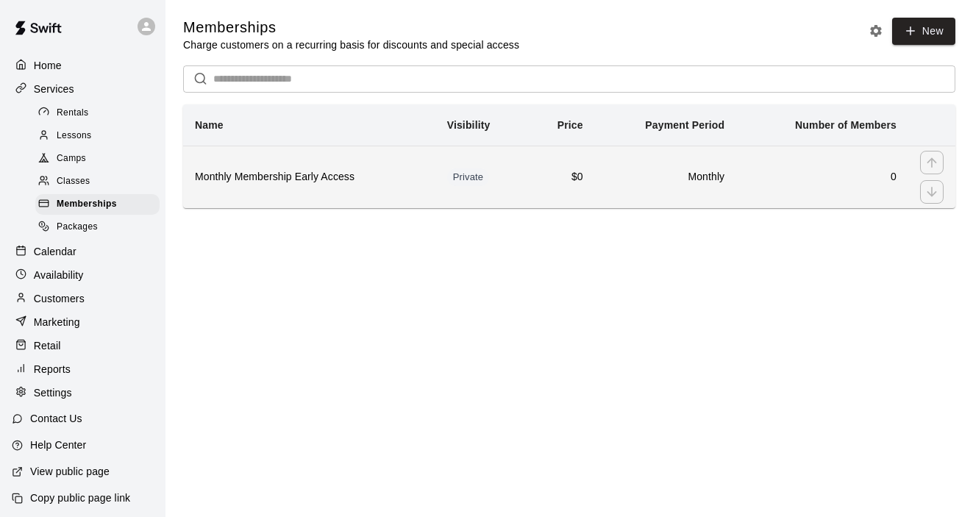
click at [287, 179] on h6 "Monthly Membership Early Access" at bounding box center [309, 177] width 229 height 16
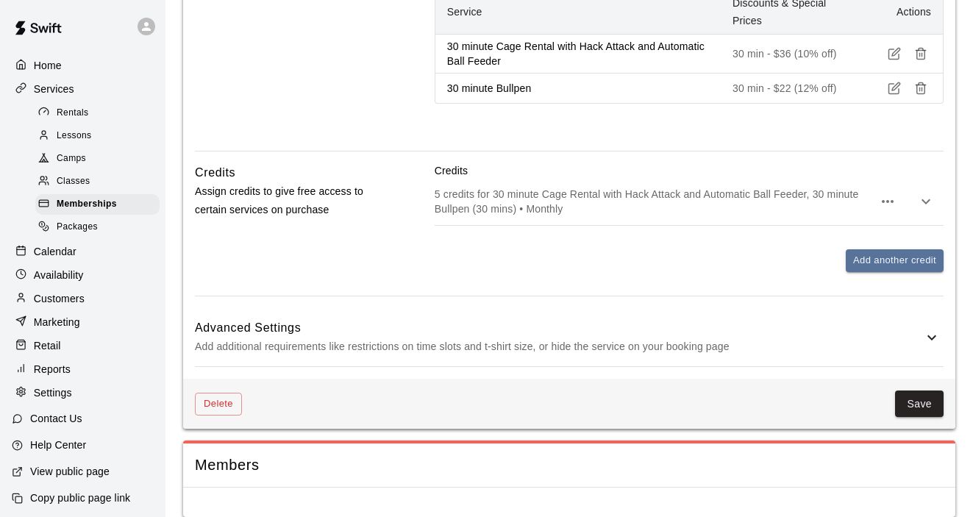
scroll to position [844, 0]
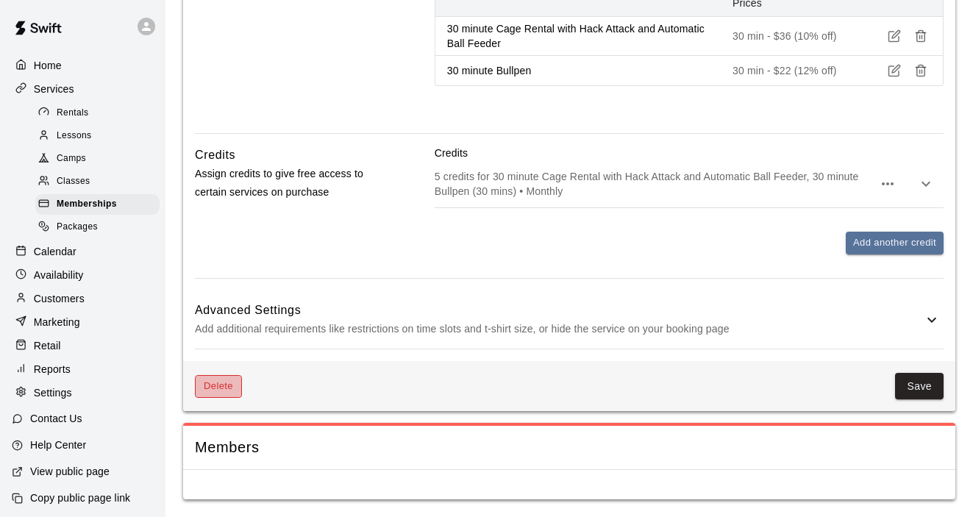
click at [224, 384] on button "Delete" at bounding box center [218, 386] width 47 height 23
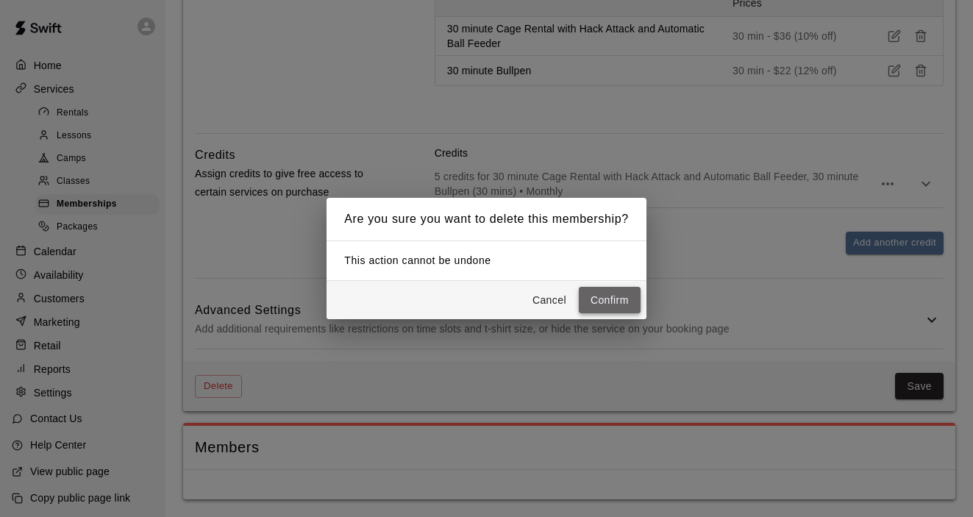
click at [605, 303] on button "Confirm" at bounding box center [610, 300] width 62 height 27
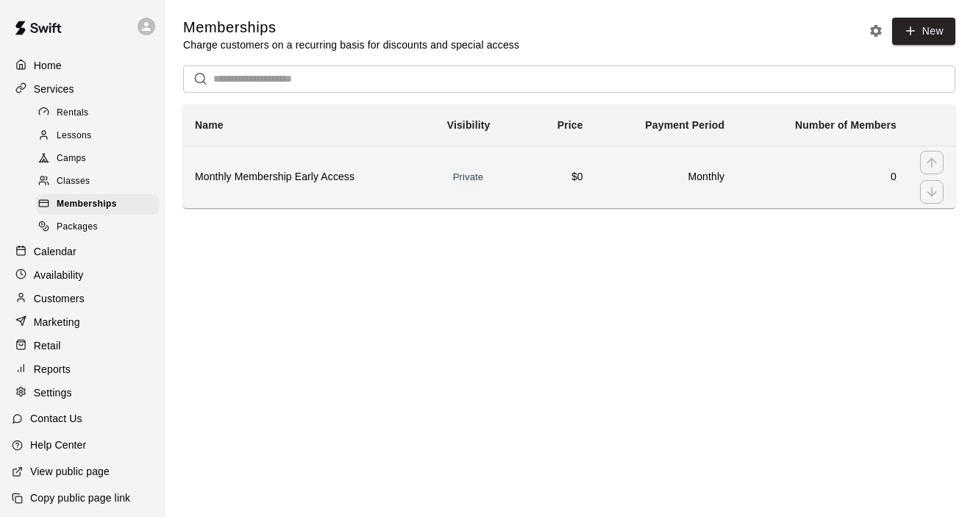
click at [811, 168] on td "0" at bounding box center [822, 177] width 172 height 63
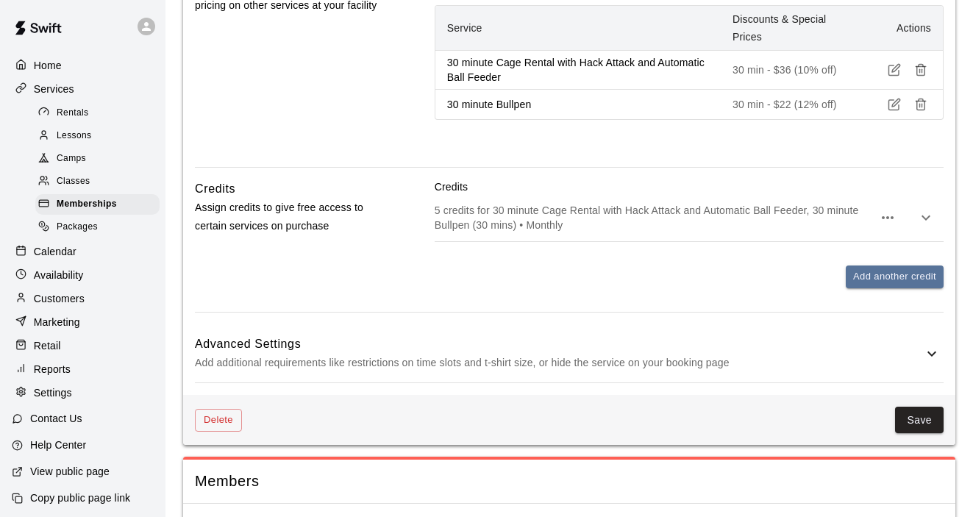
scroll to position [844, 0]
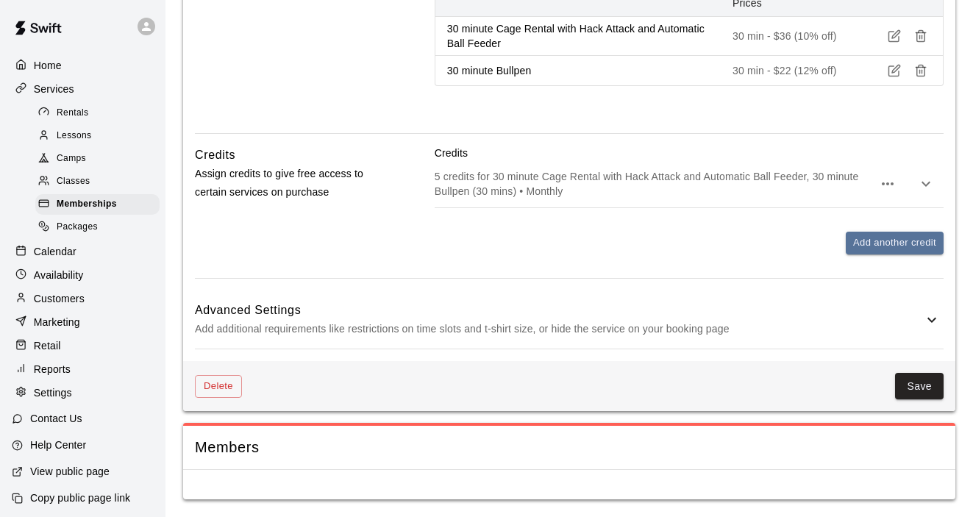
click at [928, 313] on icon at bounding box center [932, 320] width 18 height 18
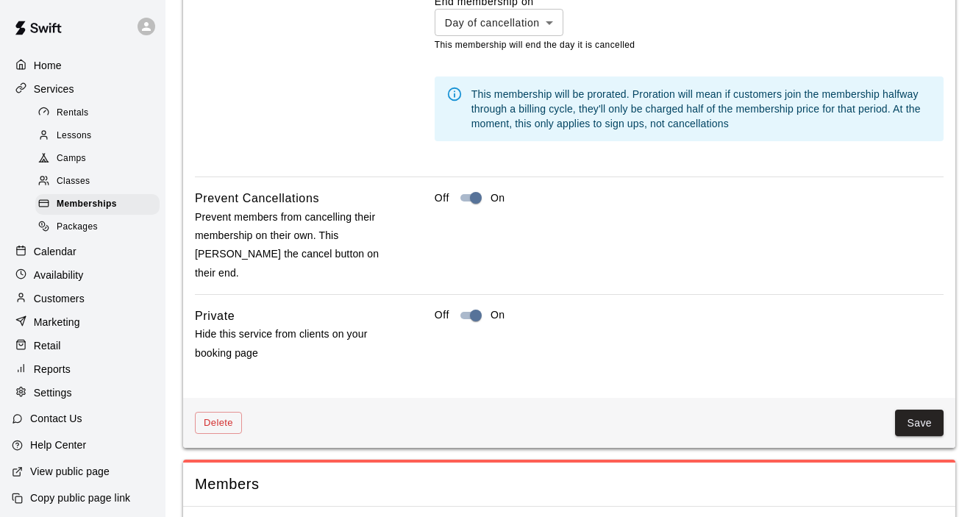
scroll to position [1582, 0]
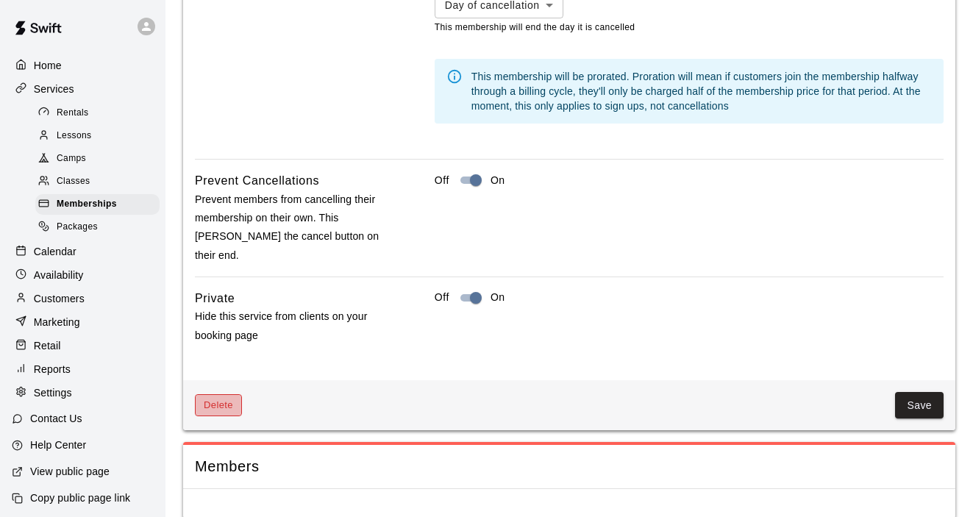
click at [232, 394] on button "Delete" at bounding box center [218, 405] width 47 height 23
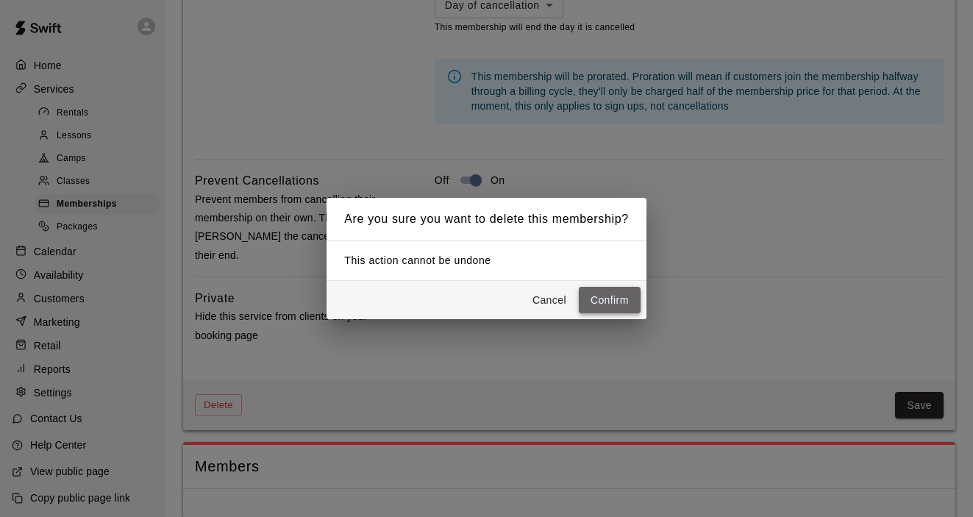
click at [604, 296] on button "Confirm" at bounding box center [610, 300] width 62 height 27
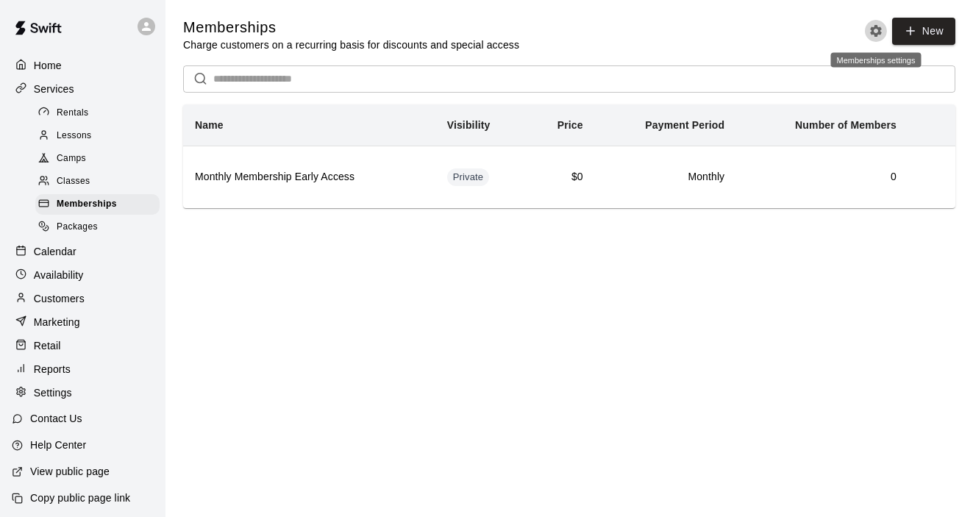
click at [876, 32] on icon "Memberships settings" at bounding box center [876, 31] width 15 height 15
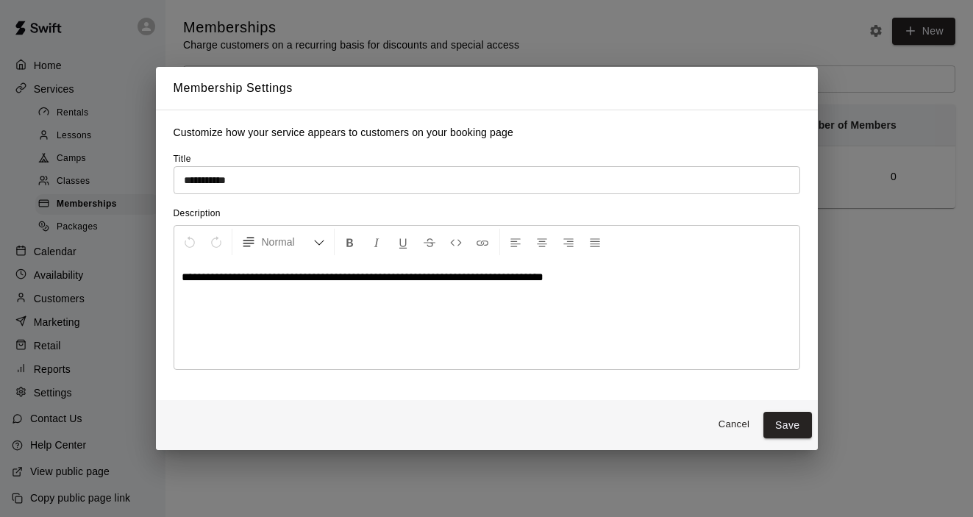
click at [735, 422] on button "Cancel" at bounding box center [734, 424] width 47 height 23
